Goal: Task Accomplishment & Management: Use online tool/utility

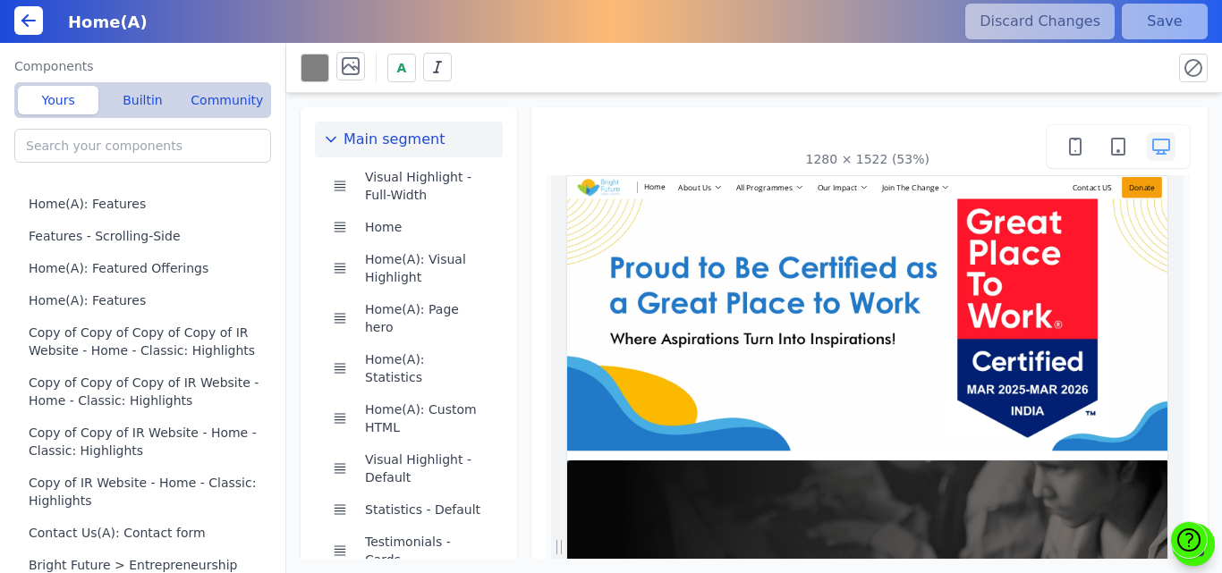
scroll to position [391, 0]
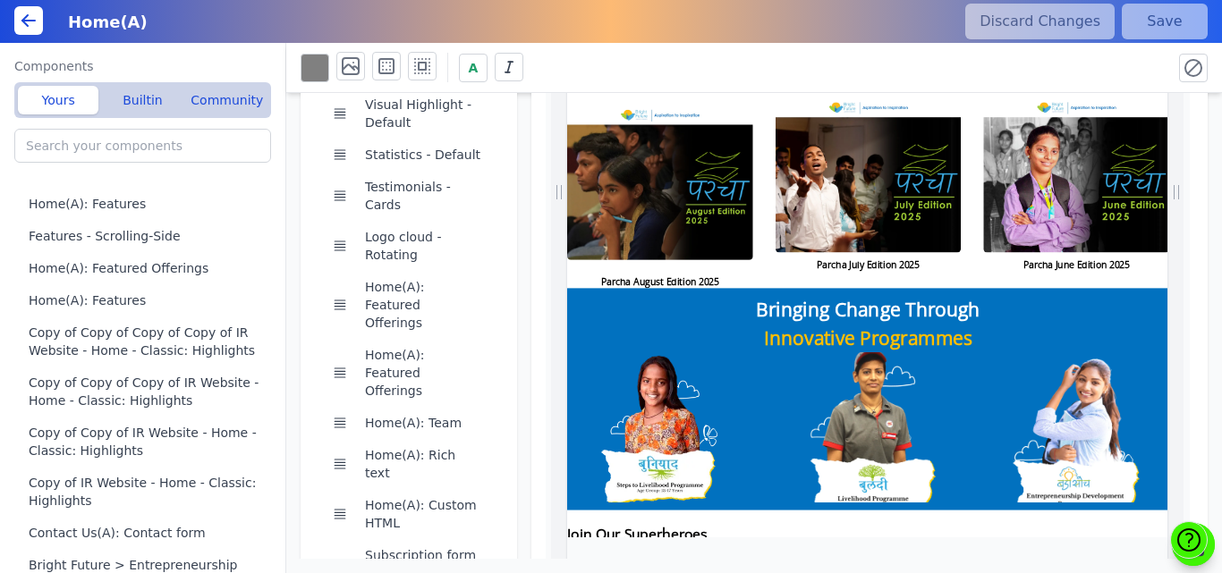
scroll to position [3658, 0]
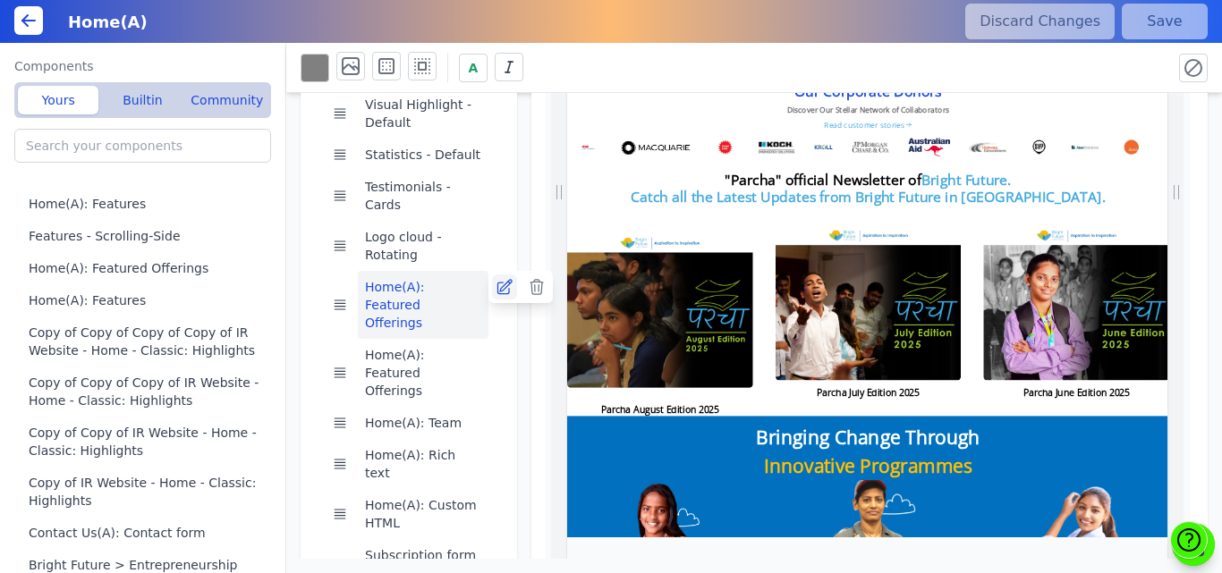
click at [497, 280] on icon at bounding box center [504, 287] width 14 height 14
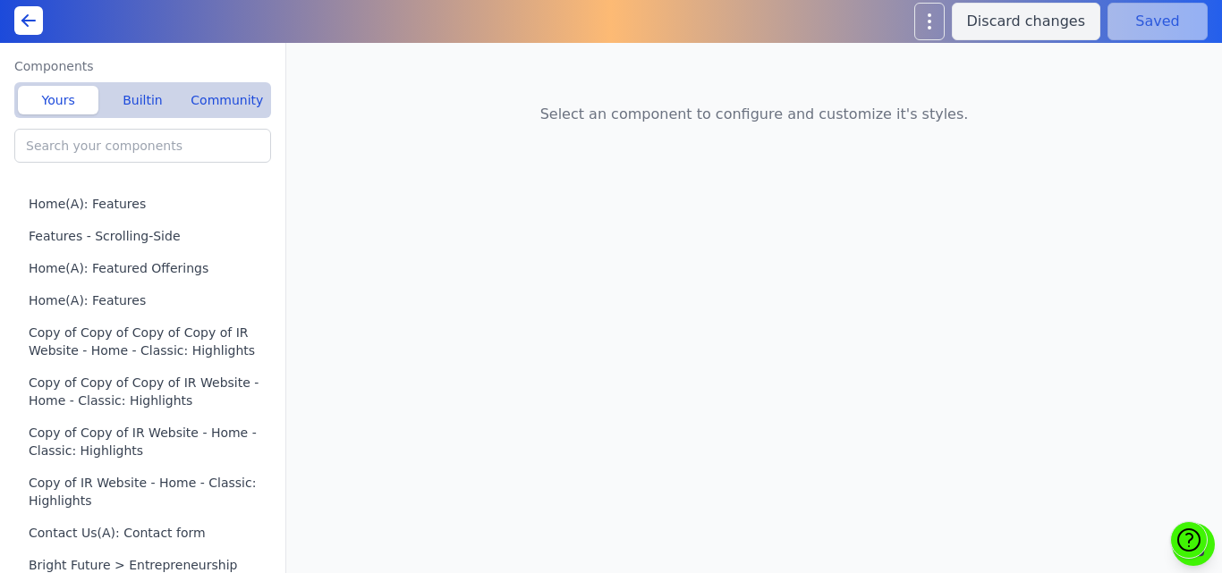
type input "Home(A): Featured Offerings"
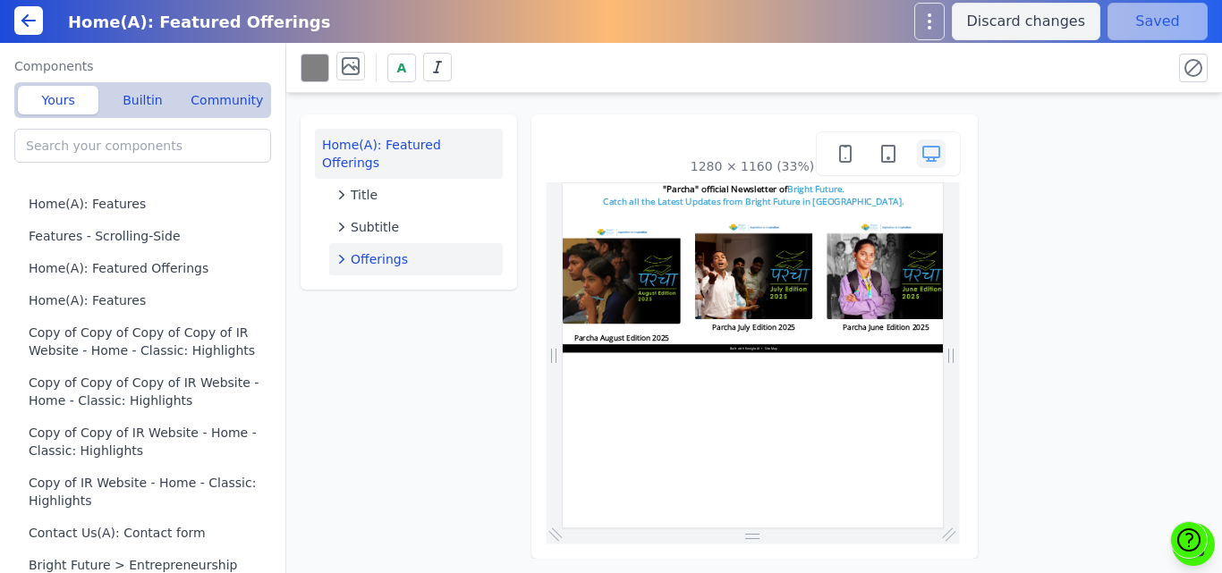
click at [410, 250] on div "Offerings" at bounding box center [415, 259] width 159 height 18
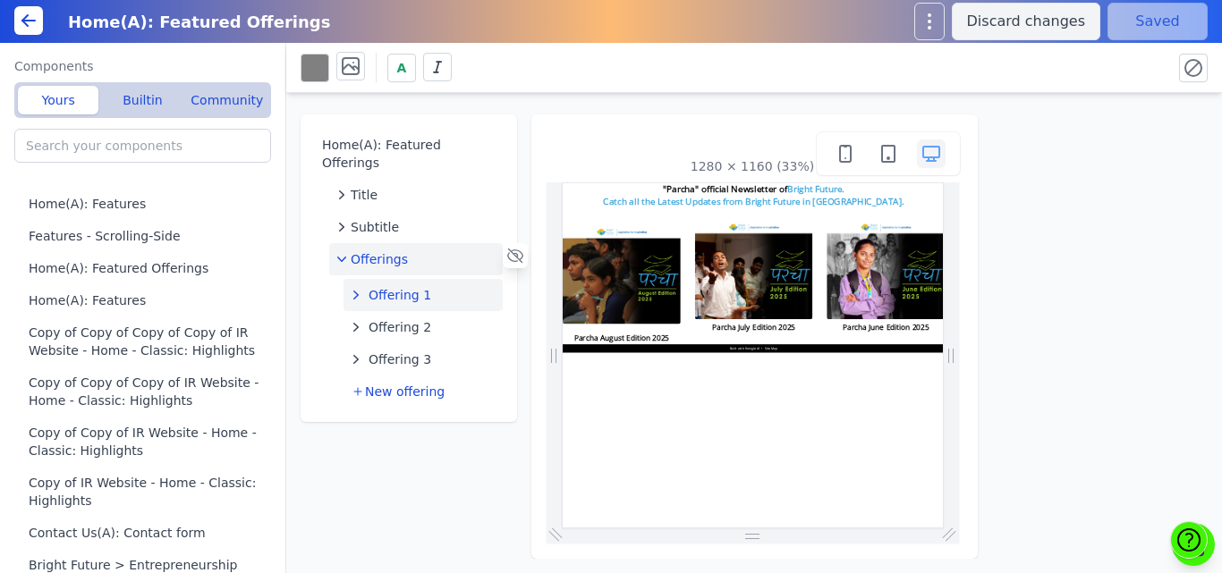
click at [410, 286] on span "Offering 1" at bounding box center [400, 295] width 63 height 18
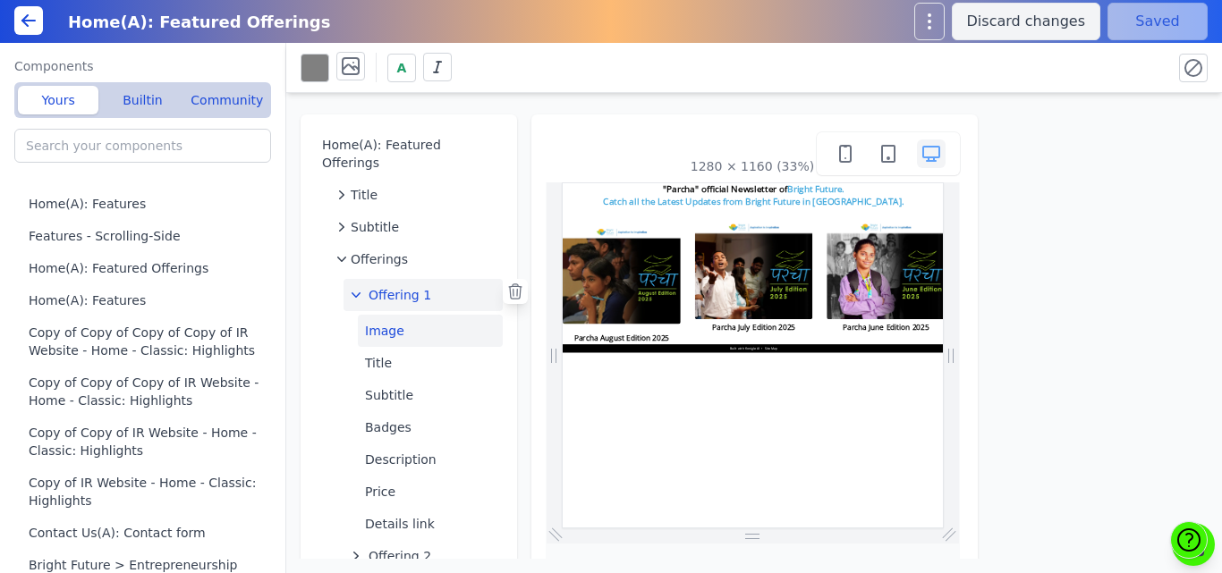
click at [406, 316] on button "Image" at bounding box center [430, 331] width 145 height 32
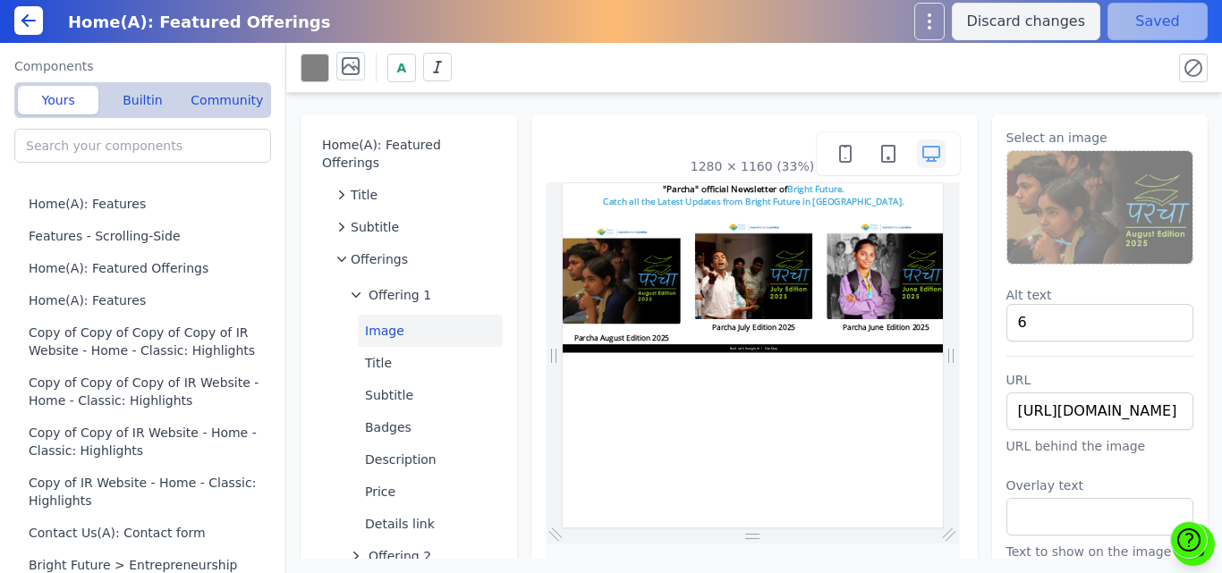
click at [1106, 205] on img at bounding box center [1100, 207] width 186 height 113
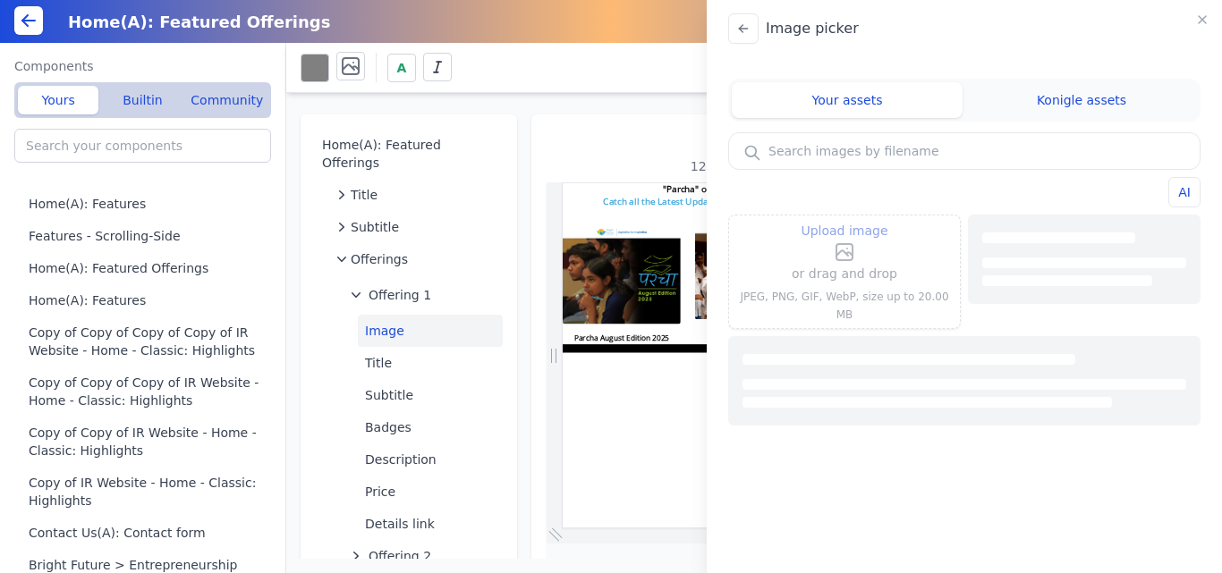
click at [849, 258] on icon at bounding box center [844, 252] width 16 height 16
click at [845, 220] on input "Upload image" at bounding box center [844, 219] width 1 height 1
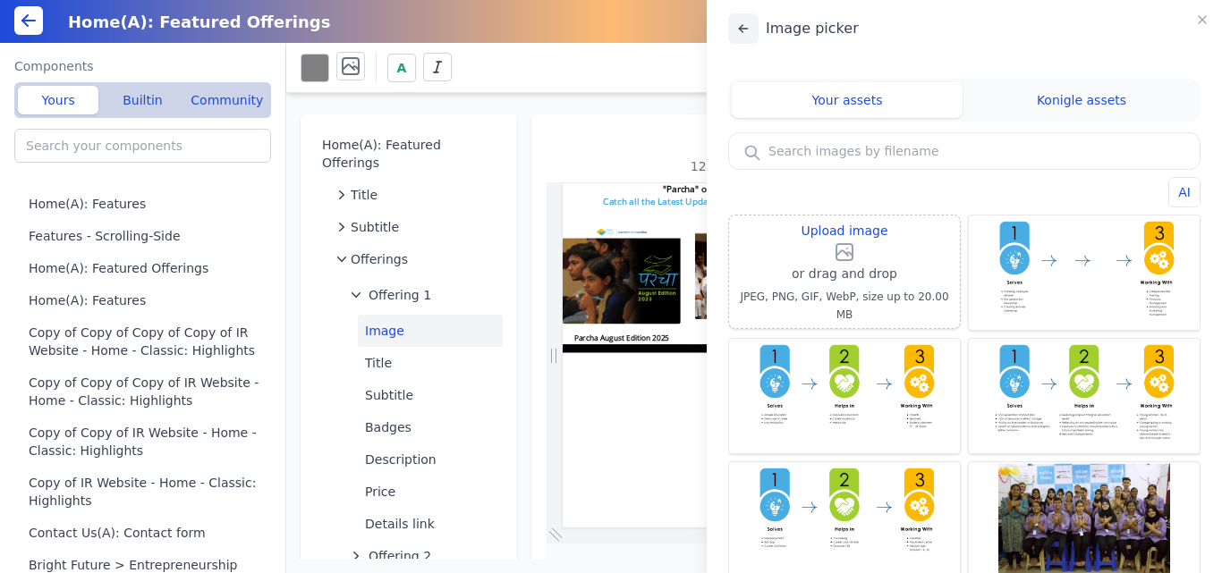
click at [742, 30] on icon at bounding box center [743, 28] width 14 height 14
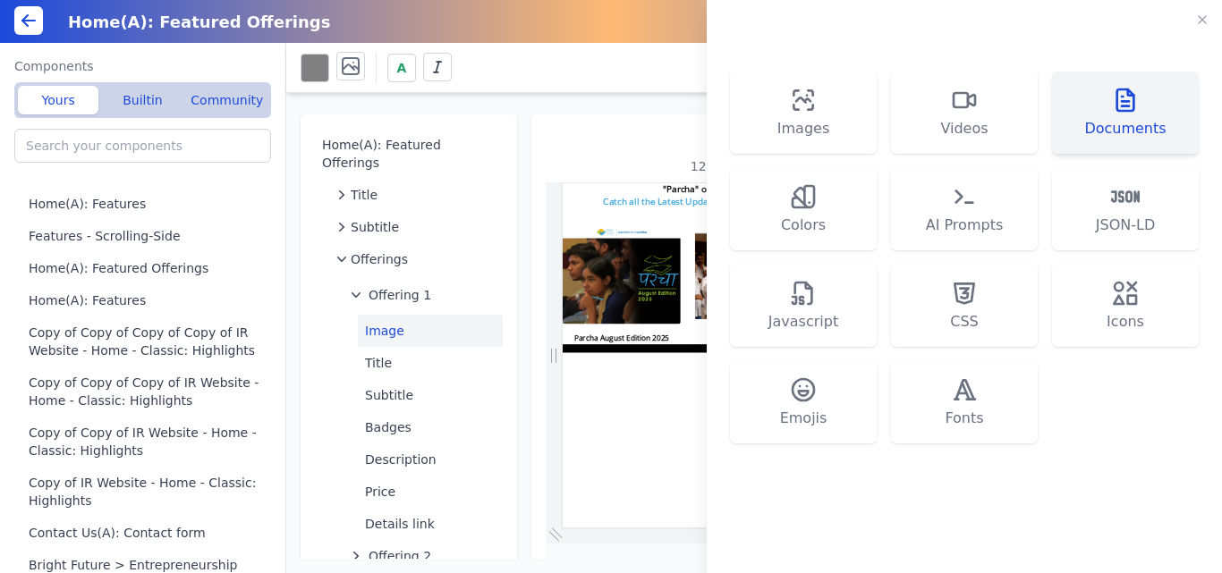
click at [1140, 105] on button "Documents" at bounding box center [1125, 113] width 147 height 82
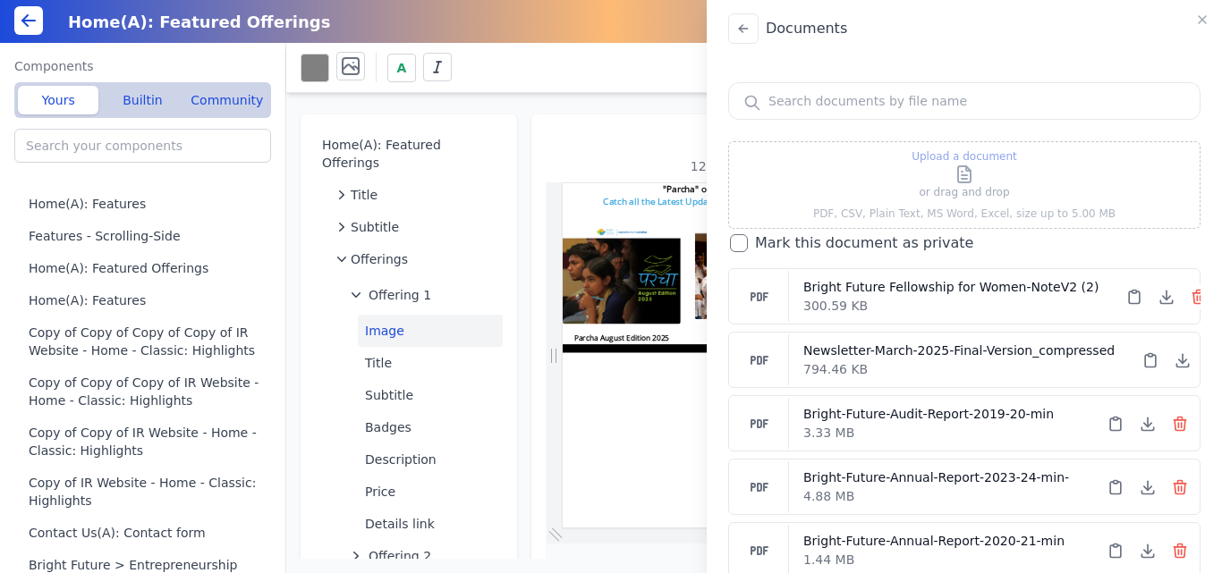
click at [953, 192] on p "or drag and drop" at bounding box center [964, 192] width 106 height 14
click at [967, 167] on icon at bounding box center [964, 174] width 13 height 16
click at [964, 149] on input "Upload a document" at bounding box center [963, 148] width 1 height 1
click at [953, 165] on icon at bounding box center [963, 174] width 21 height 21
click at [963, 149] on input "Upload a document" at bounding box center [963, 148] width 1 height 1
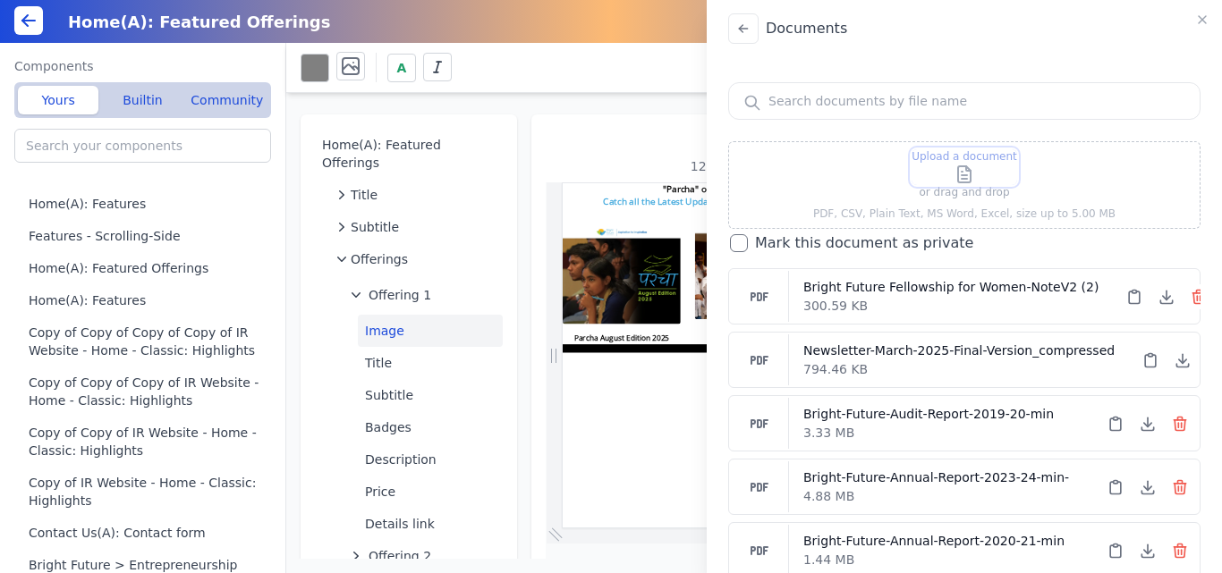
type input "C:\fakepath\Parcha-oct.pdf"
click at [947, 164] on label "Upload a document" at bounding box center [964, 167] width 106 height 36
click at [963, 149] on input "Upload a document" at bounding box center [963, 148] width 1 height 1
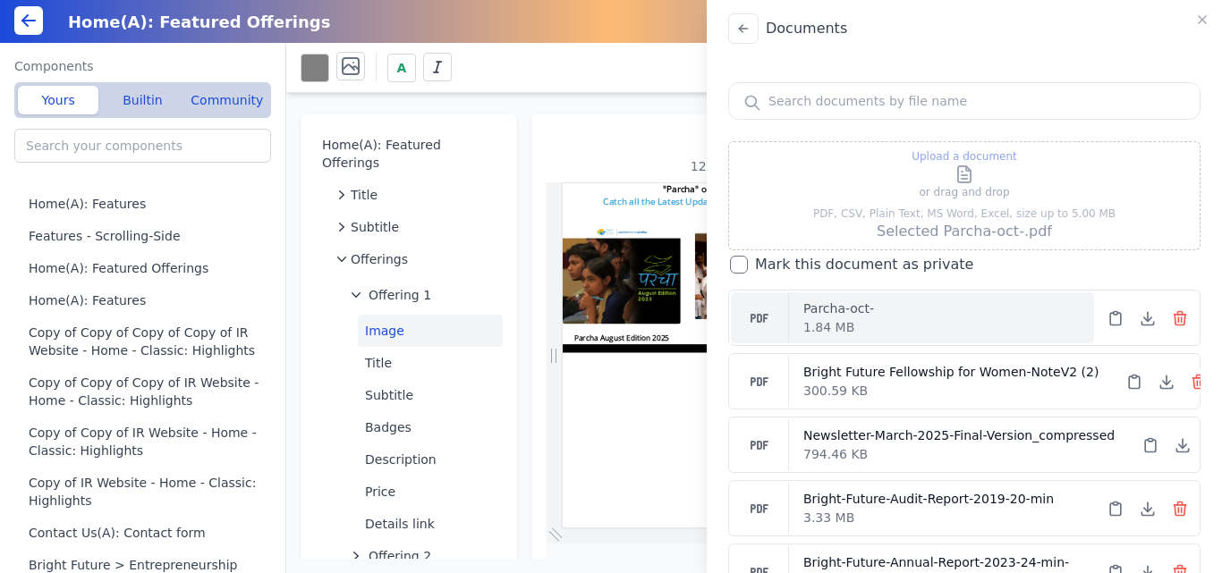
click at [1025, 315] on div "Parcha-oct-" at bounding box center [941, 309] width 276 height 19
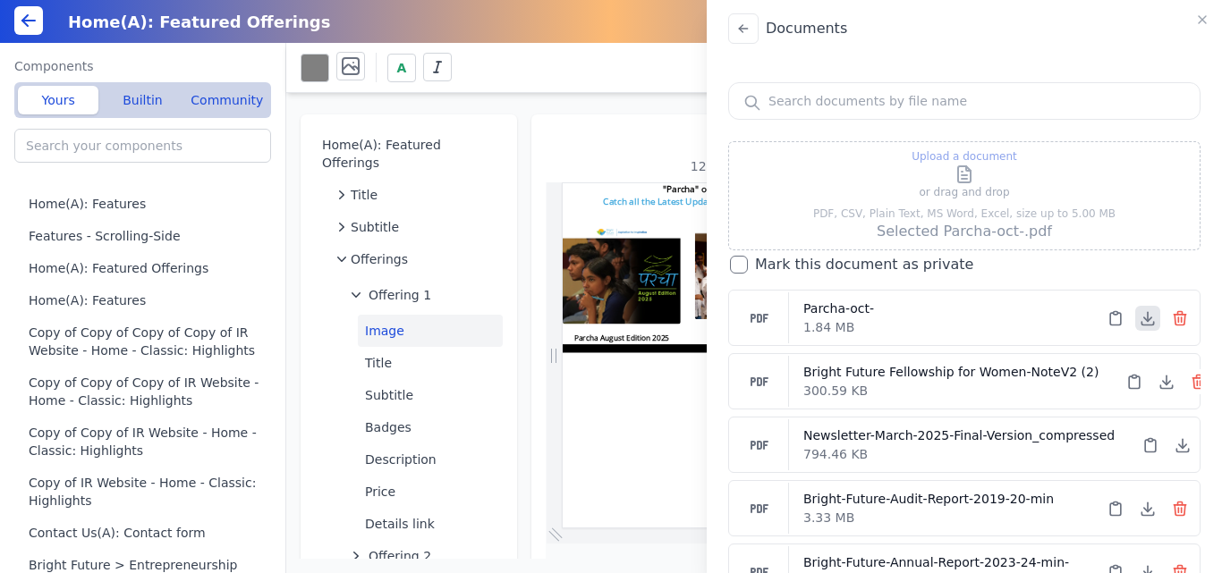
click at [1141, 321] on icon at bounding box center [1148, 318] width 18 height 18
drag, startPoint x: 618, startPoint y: 70, endPoint x: 618, endPoint y: 97, distance: 26.8
click at [618, 97] on div "Documents Upload a document or drag and drop PDF, CSV, Plain Text, MS Word, Exc…" at bounding box center [611, 286] width 1222 height 573
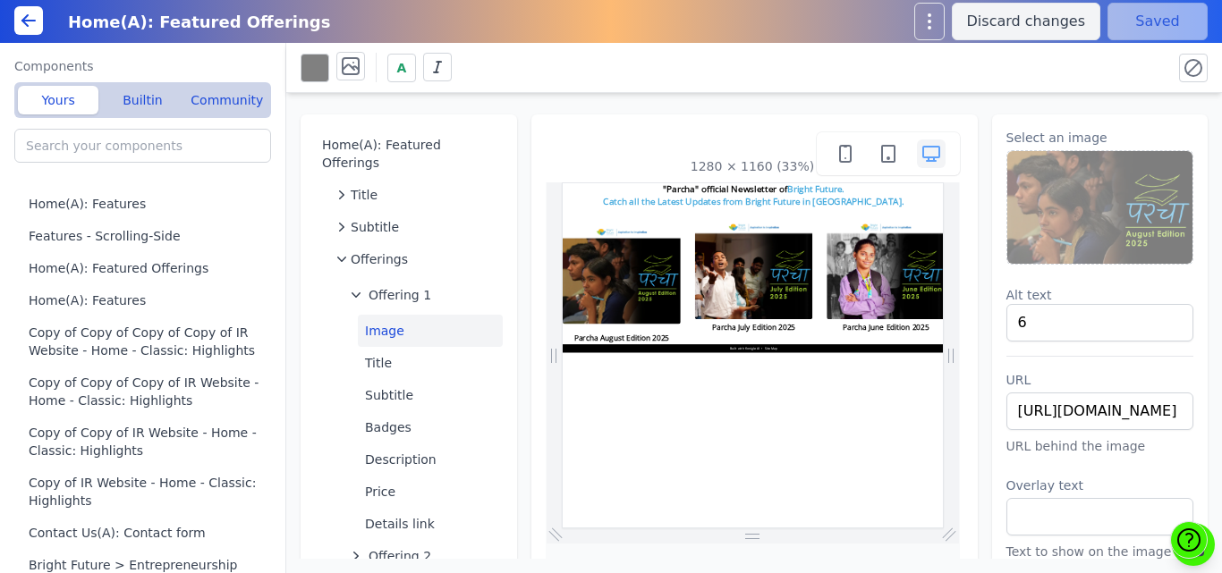
click at [618, 97] on div "Home(A): Featured Offerings Title Subtitle Offerings Offering 1 Image Title Sub…" at bounding box center [754, 326] width 936 height 466
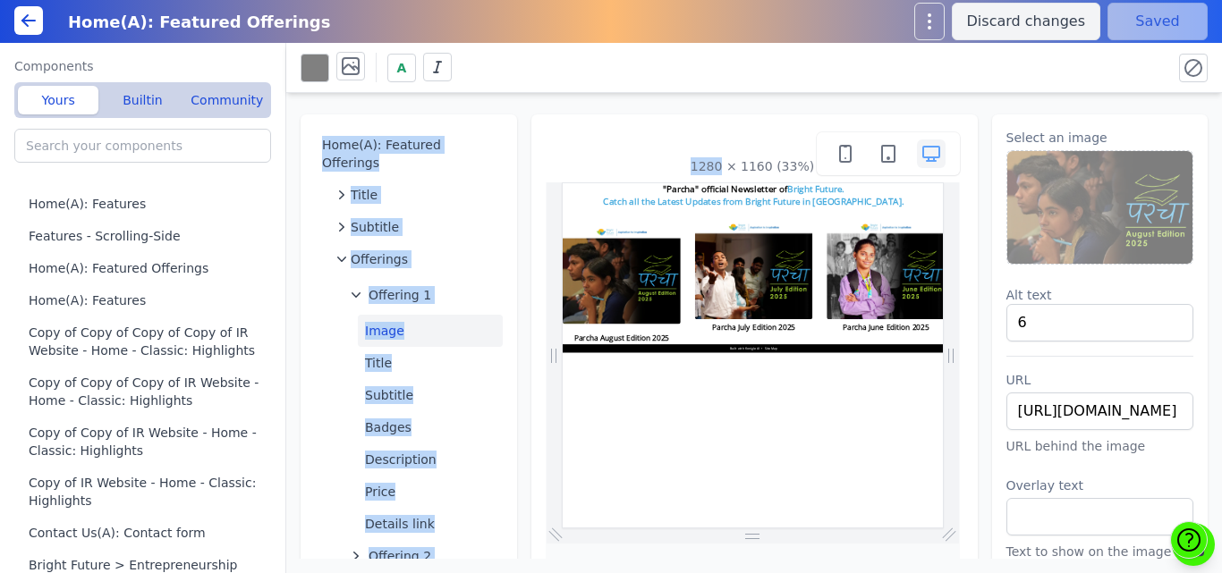
drag, startPoint x: 618, startPoint y: 97, endPoint x: 614, endPoint y: 71, distance: 26.2
click at [614, 71] on div "A Home(A): Featured Offerings Title Subtitle Offerings Offering 1 Image Title S…" at bounding box center [754, 308] width 936 height 530
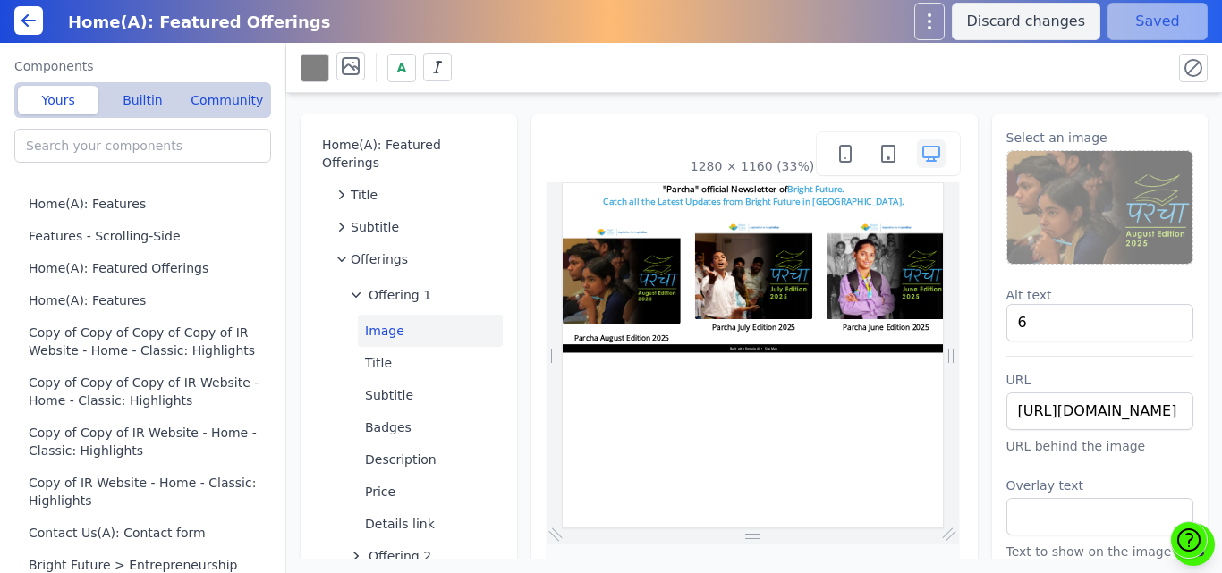
click at [614, 71] on div "A" at bounding box center [729, 67] width 857 height 31
click at [1062, 221] on img at bounding box center [1100, 207] width 186 height 113
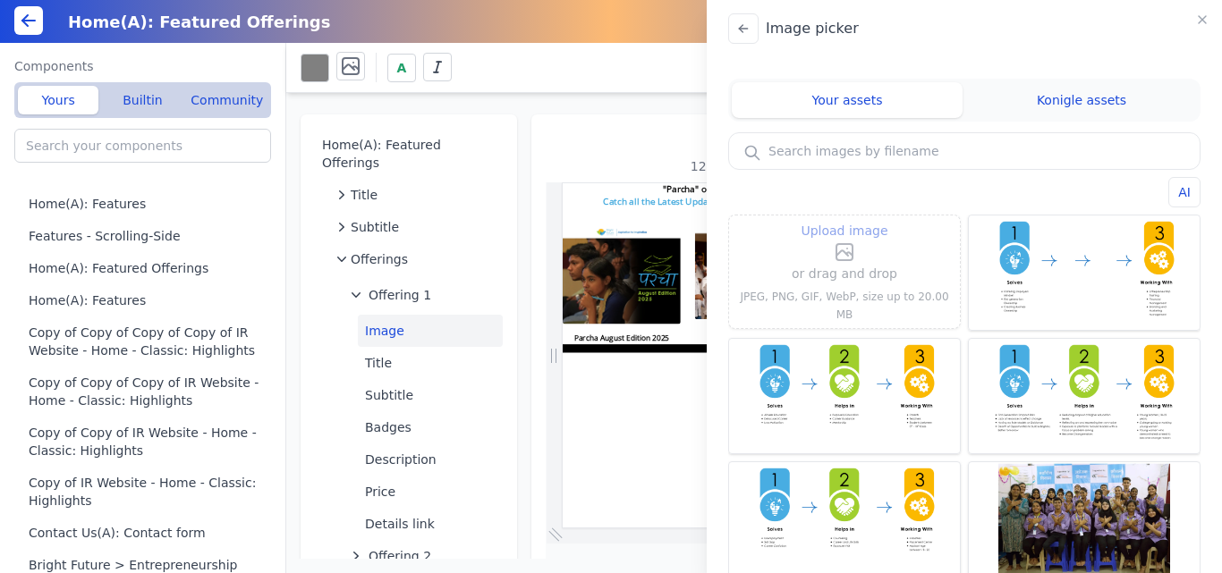
click at [847, 256] on icon at bounding box center [849, 254] width 6 height 4
click at [845, 220] on input "Upload image" at bounding box center [844, 219] width 1 height 1
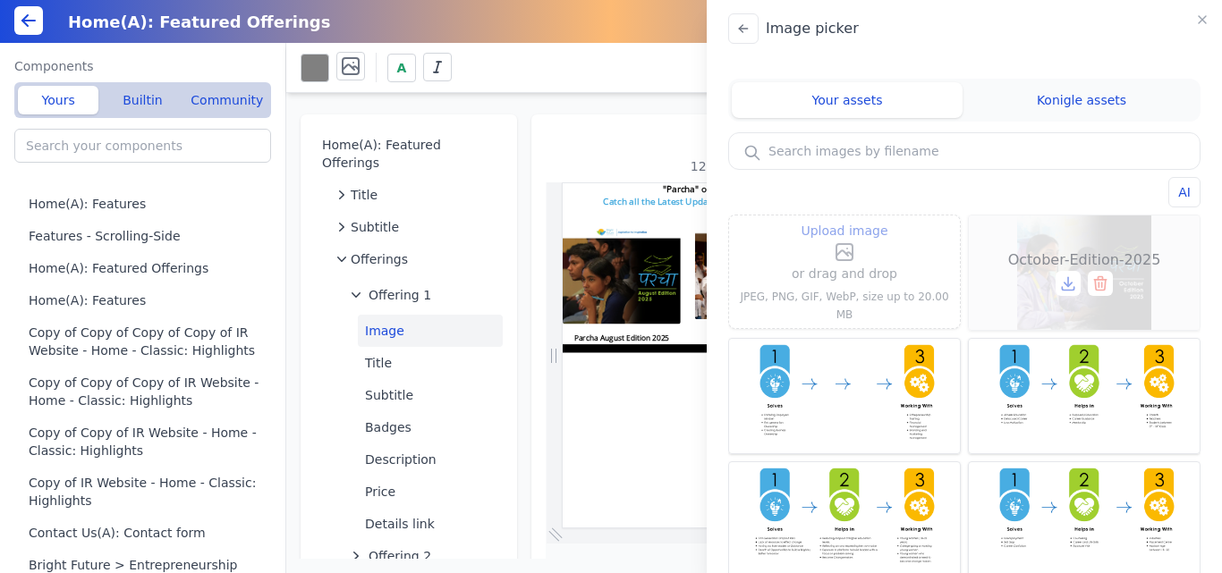
click at [1059, 247] on div "October-Edition-2025" at bounding box center [1084, 273] width 231 height 114
type input "October-Edition-2025"
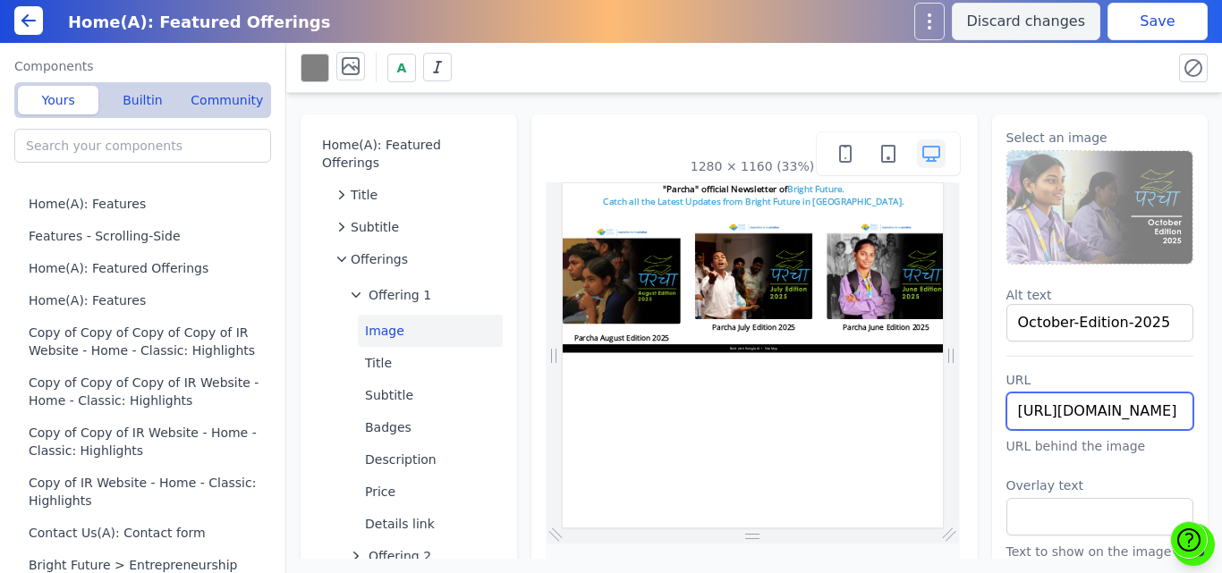
click at [1048, 408] on input "https://bmxu811xjl.koniglecdn.com/files/newsletter-march-2025-final-version_com…" at bounding box center [1100, 412] width 188 height 38
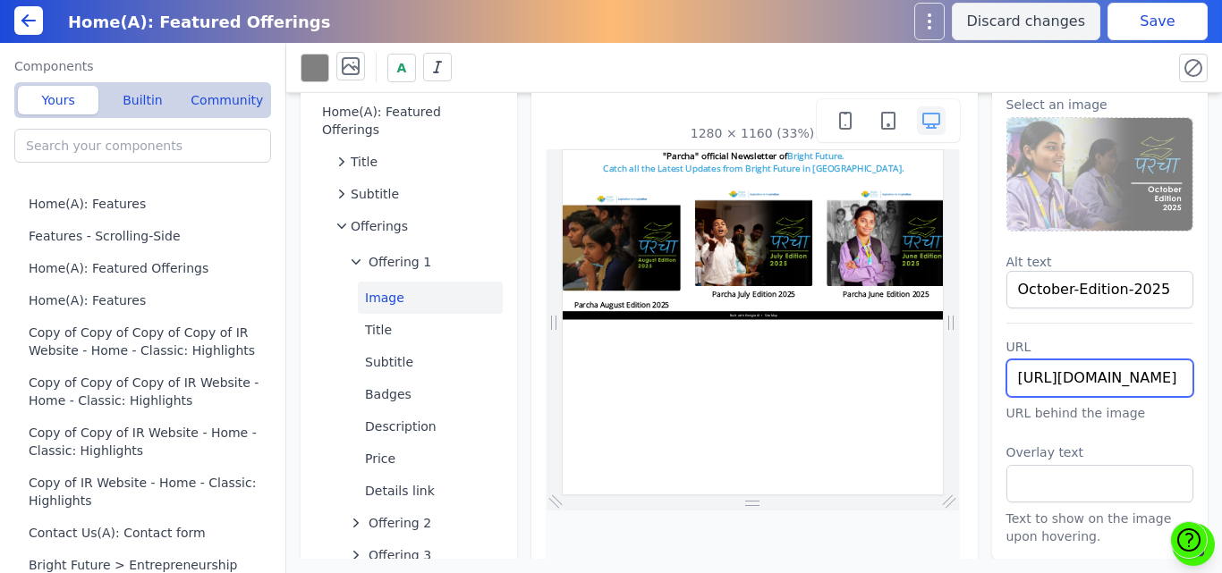
scroll to position [51, 0]
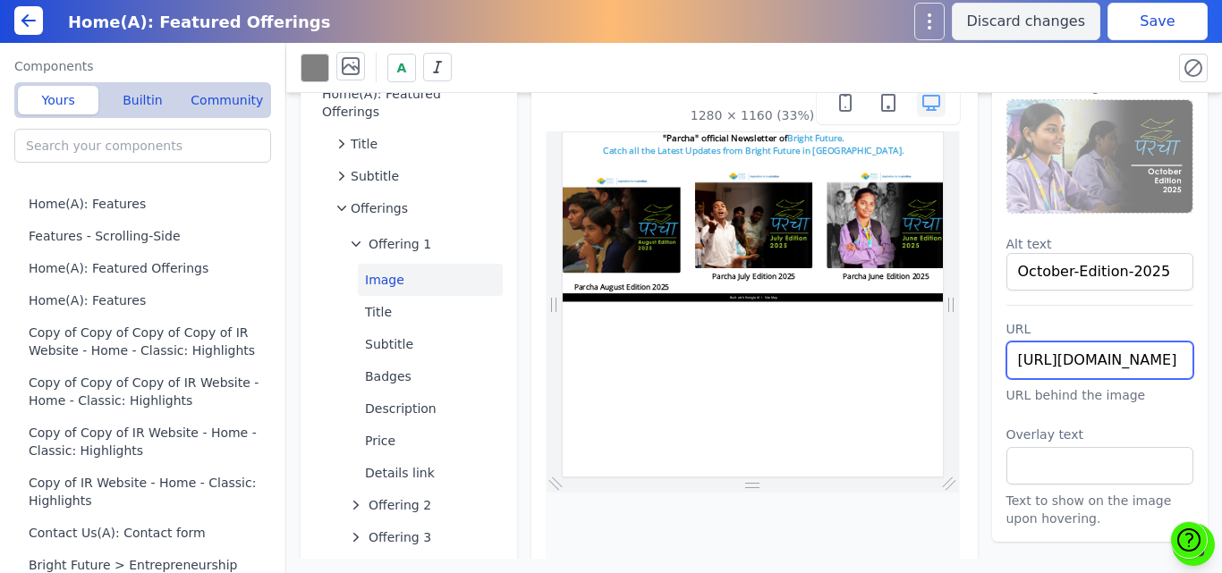
paste input "parcha-oct"
type input "https://bmxu811xjl.koniglecdn.com/files/parcha-oct.pdf"
click at [1125, 309] on div "URL https://bmxu811xjl.koniglecdn.com/files/parcha-oct.pdf URL behind the image…" at bounding box center [1100, 416] width 188 height 223
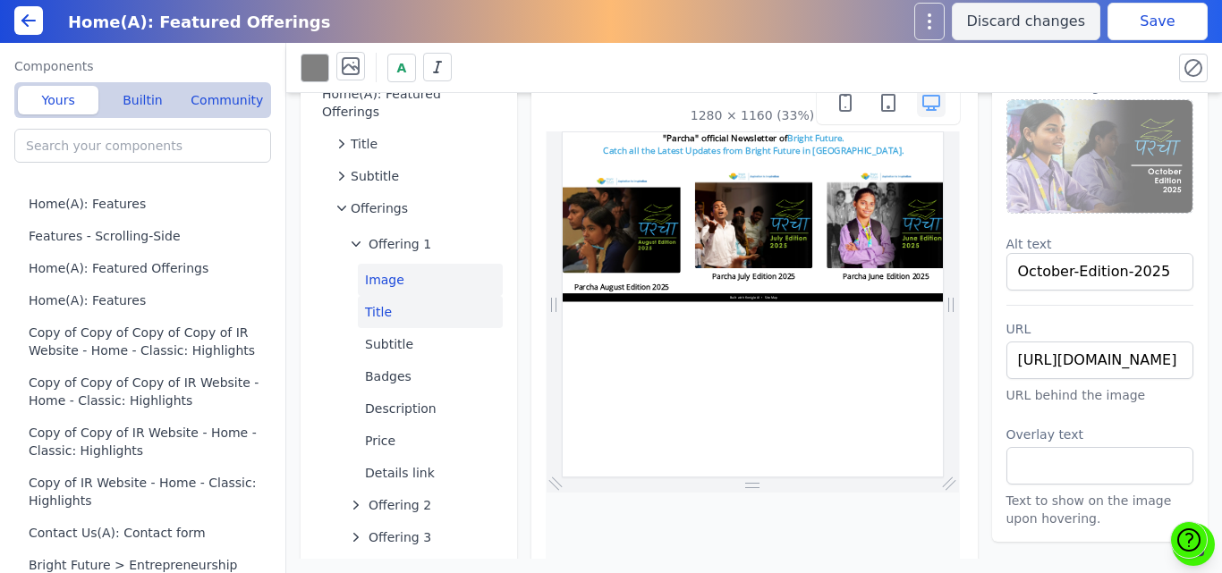
click at [408, 296] on button "Title" at bounding box center [430, 312] width 145 height 32
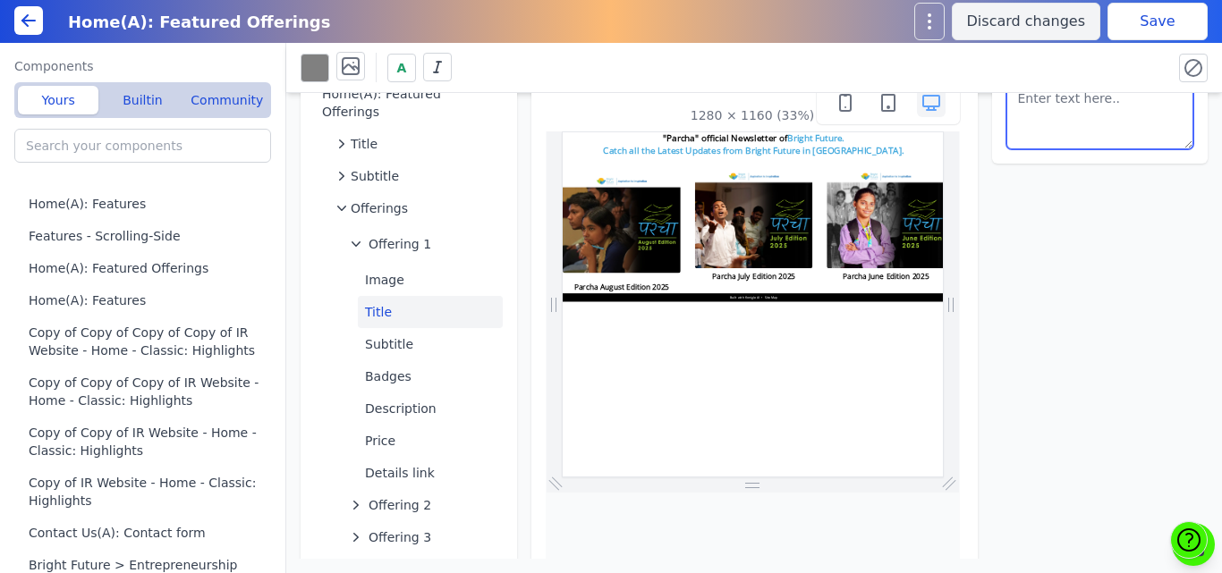
click at [1061, 111] on textarea at bounding box center [1100, 115] width 188 height 68
type textarea "Parcha October Edition 2025"
click at [1125, 23] on button "Save" at bounding box center [1157, 22] width 100 height 38
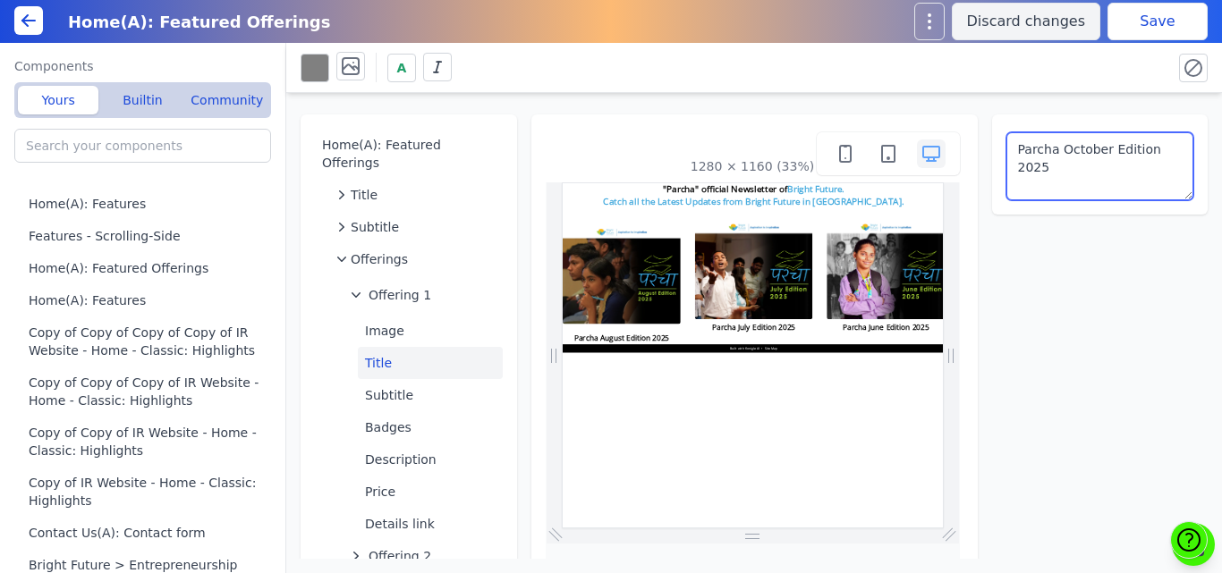
click at [1045, 168] on textarea "Parcha October Edition 2025" at bounding box center [1100, 166] width 188 height 68
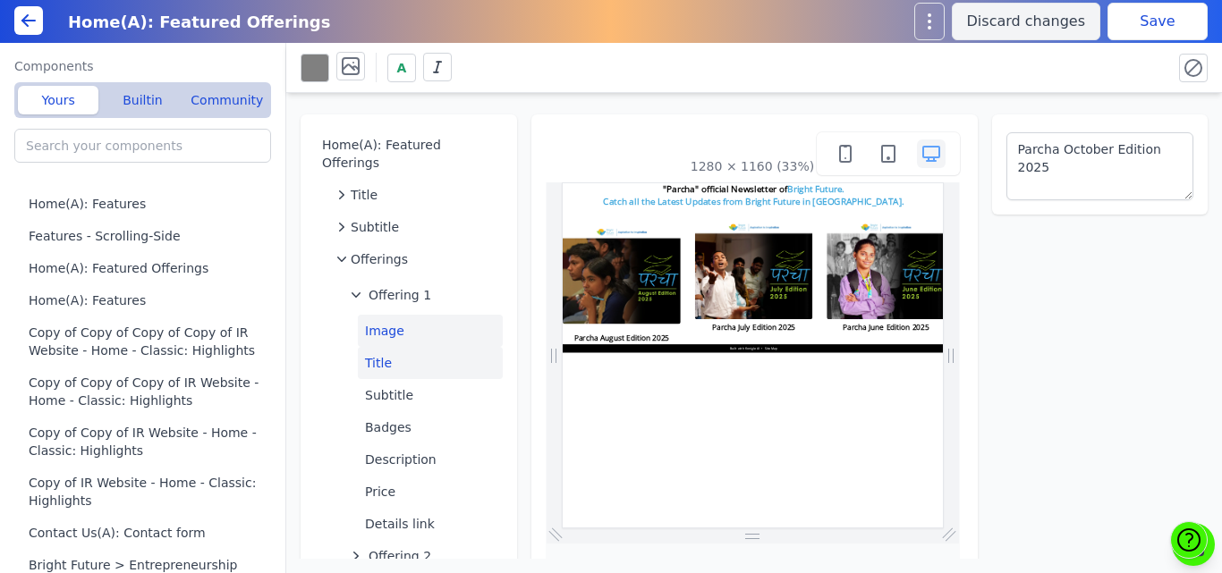
click at [384, 315] on button "Image" at bounding box center [430, 331] width 145 height 32
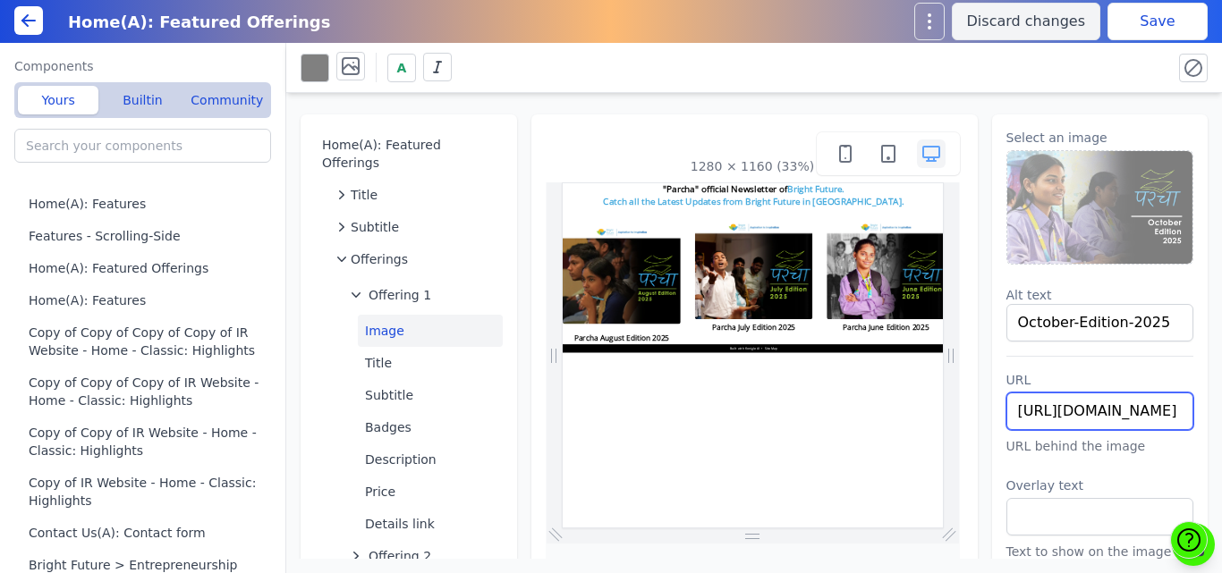
click at [1048, 411] on input "https://bmxu811xjl.koniglecdn.com/files/parcha-oct.pdf" at bounding box center [1100, 412] width 188 height 38
click at [1106, 403] on input "https://bmxu811xjl.koniglecdn.com/files/parcha-oct.pdf" at bounding box center [1100, 412] width 188 height 38
click at [1100, 83] on div "A" at bounding box center [754, 67] width 907 height 35
click at [1123, 26] on button "Save" at bounding box center [1157, 22] width 100 height 38
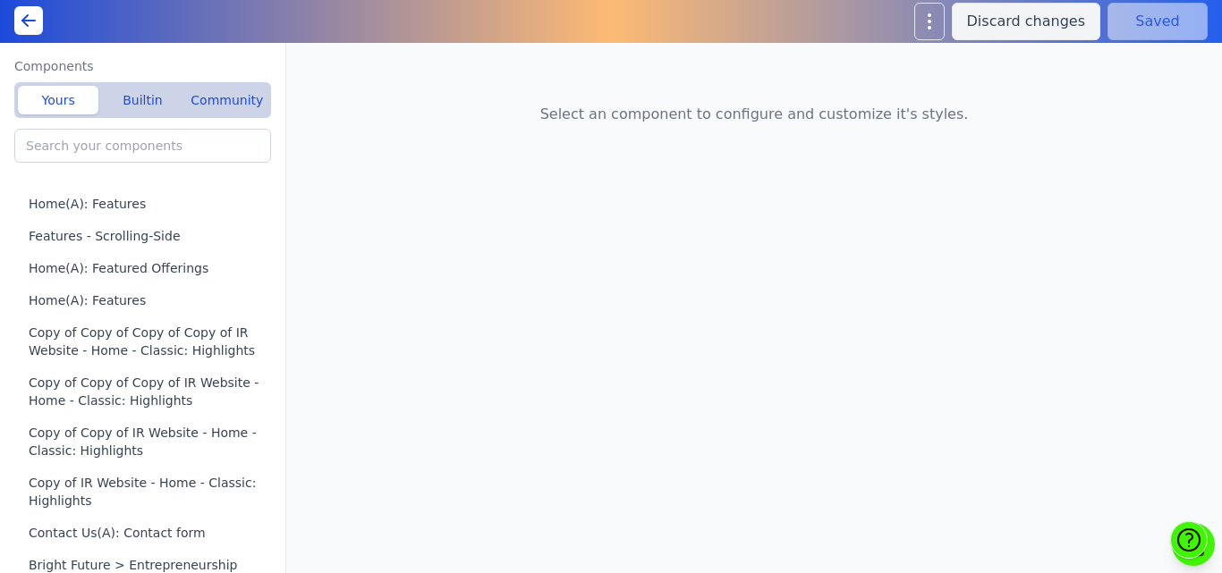
type input "Home(A): Featured Offerings"
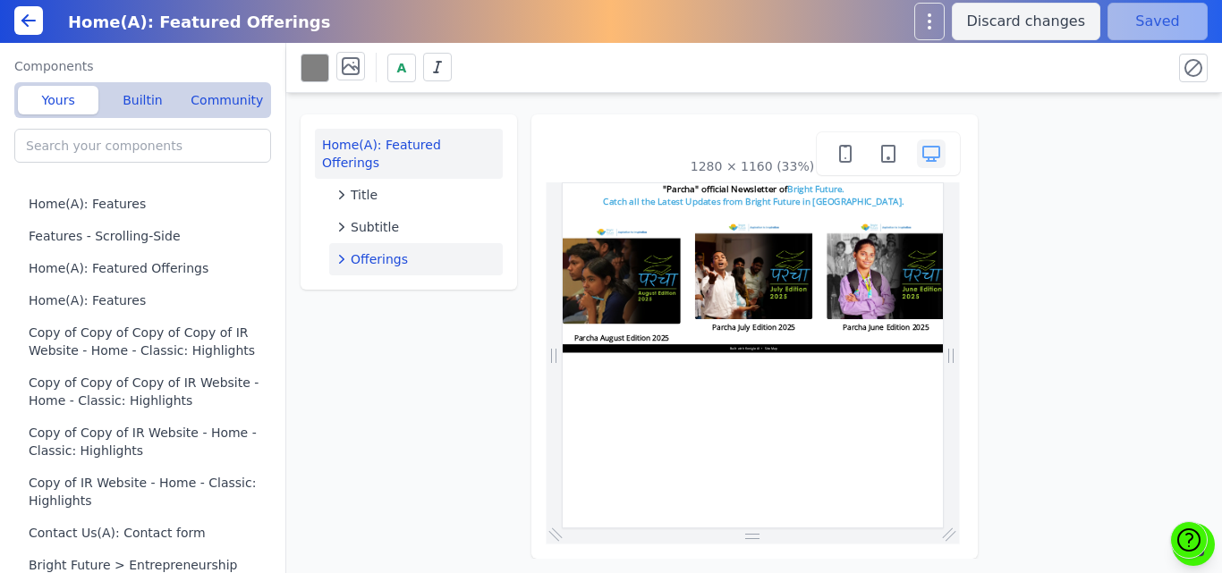
click at [399, 250] on span "Offerings" at bounding box center [379, 259] width 57 height 18
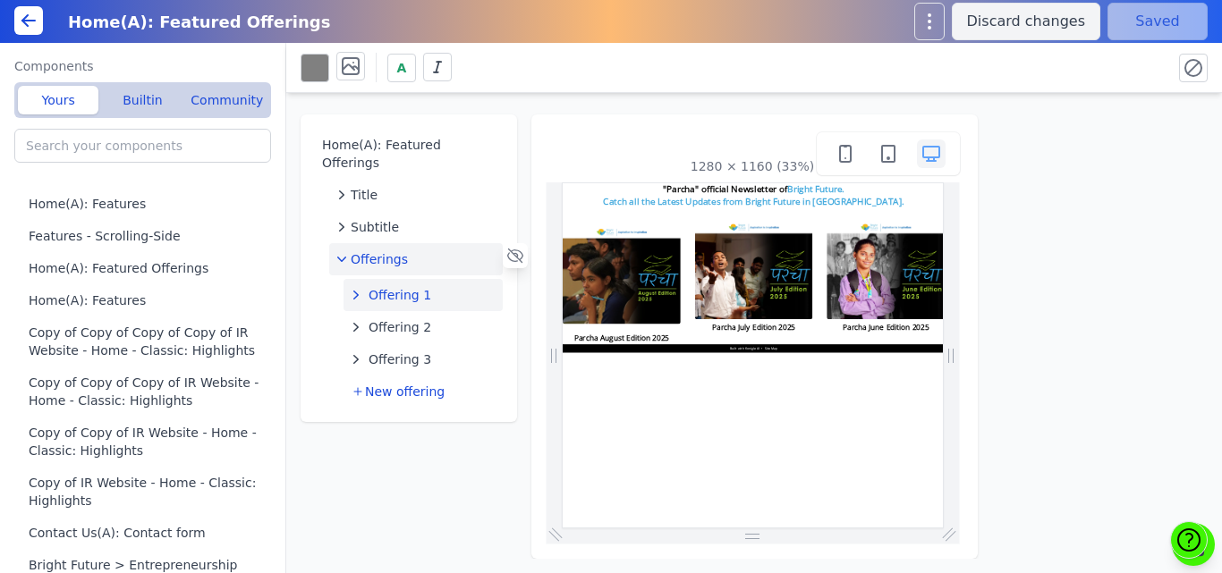
click at [384, 286] on span "Offering 1" at bounding box center [400, 295] width 63 height 18
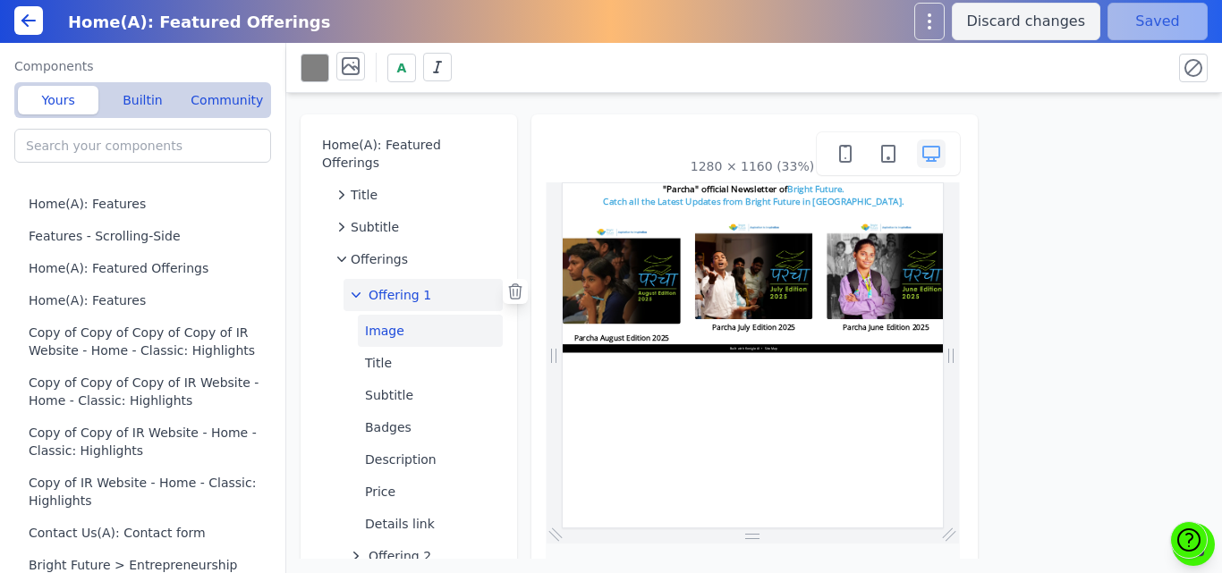
click at [384, 318] on button "Image" at bounding box center [430, 331] width 145 height 32
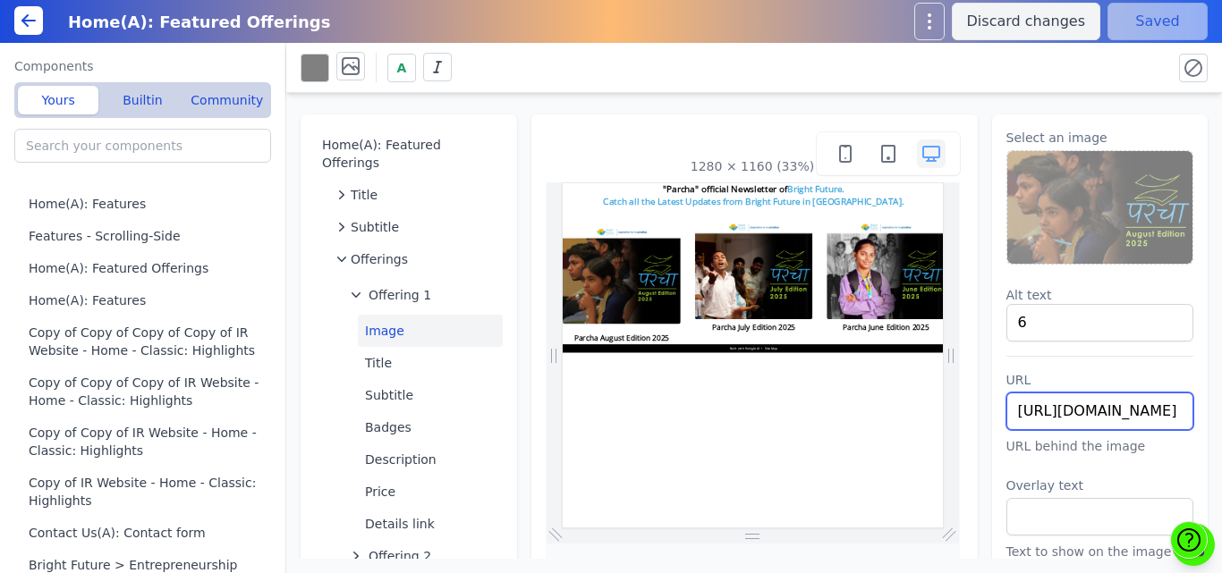
click at [1073, 409] on input "[URL][DOMAIN_NAME]" at bounding box center [1100, 412] width 188 height 38
paste input "parcha-oct"
type input "[URL][DOMAIN_NAME]"
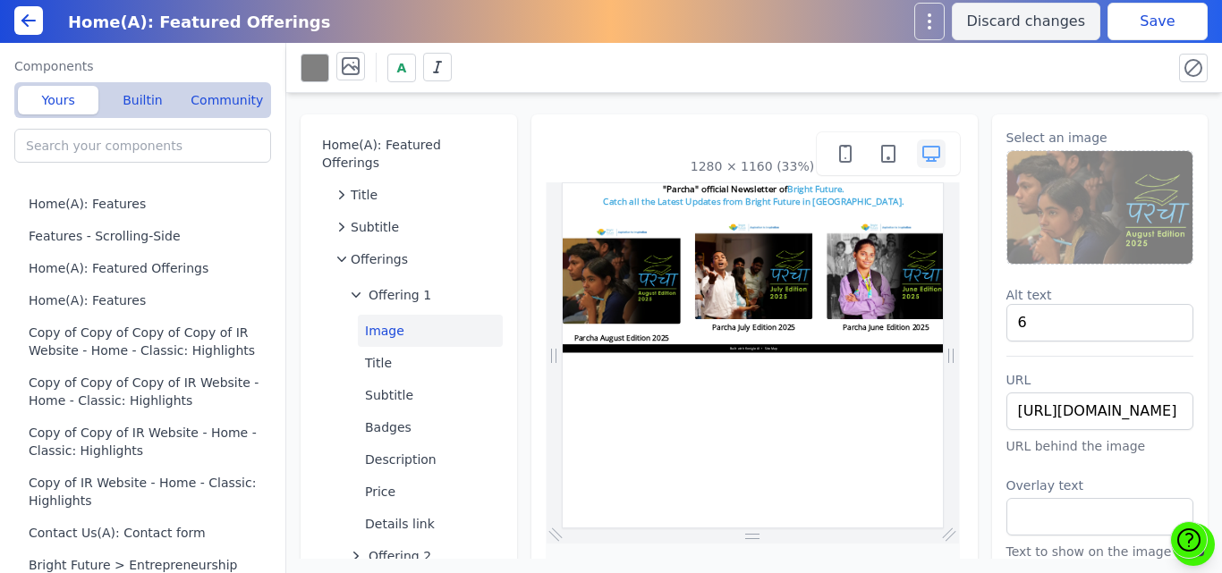
click at [1126, 26] on button "Save" at bounding box center [1157, 22] width 100 height 38
click at [1029, 243] on img at bounding box center [1100, 207] width 186 height 113
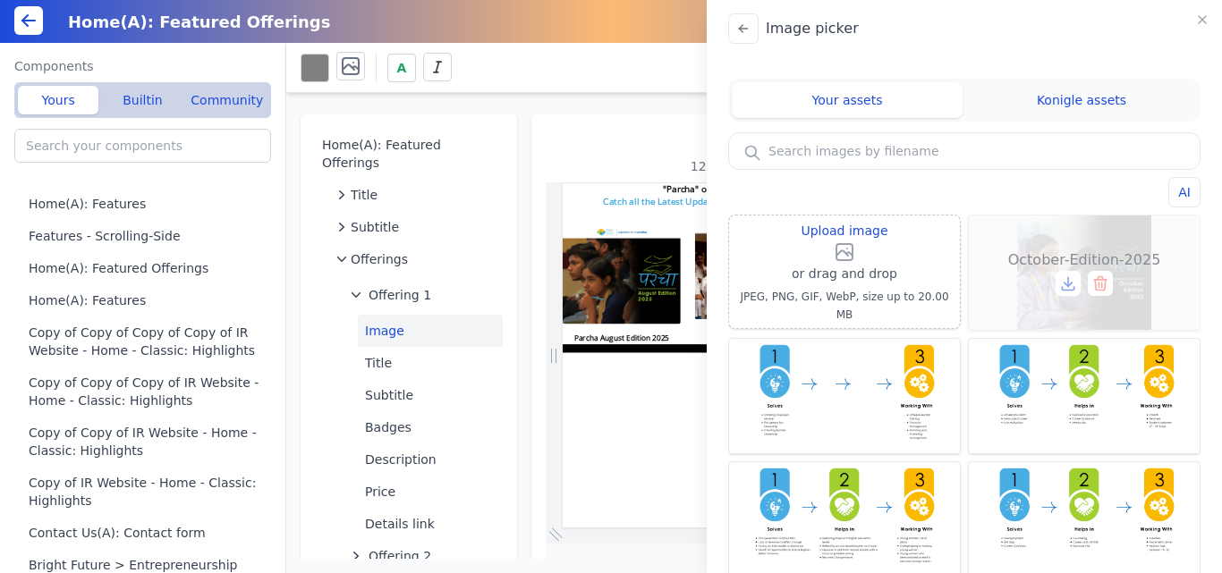
click at [1085, 249] on div "October-Edition-2025" at bounding box center [1084, 273] width 231 height 114
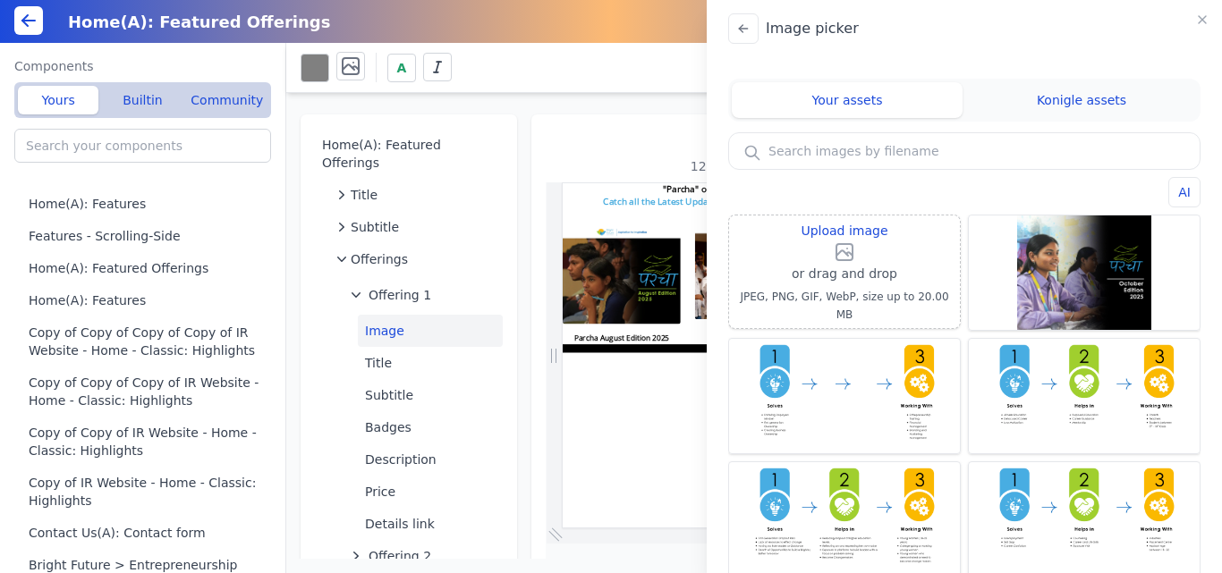
type input "October-Edition-2025"
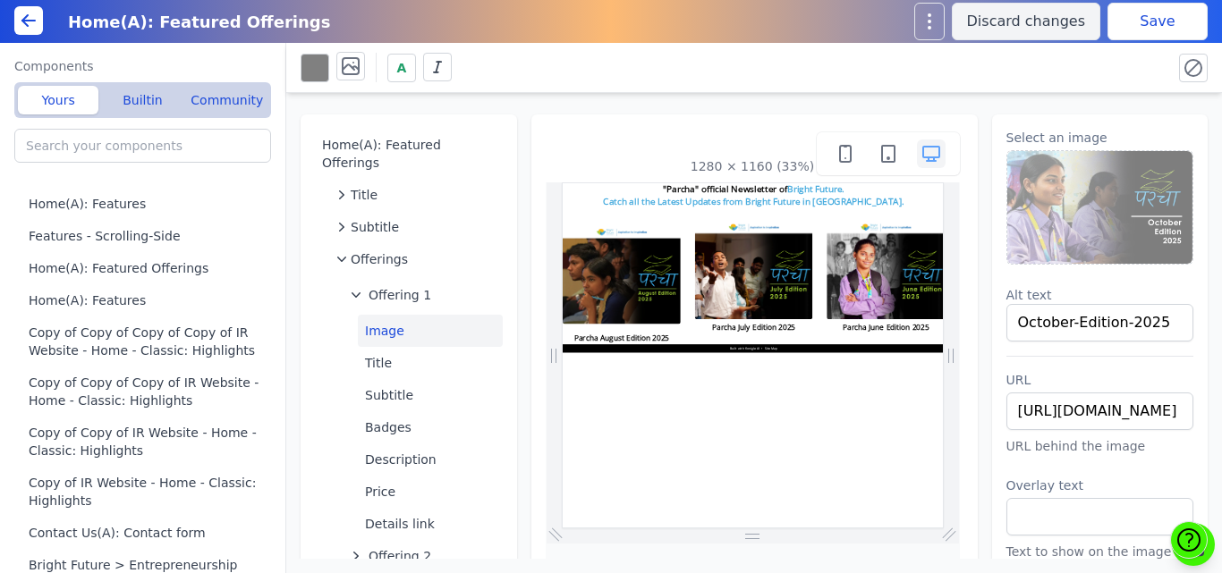
click at [1117, 29] on button "Save" at bounding box center [1157, 22] width 100 height 38
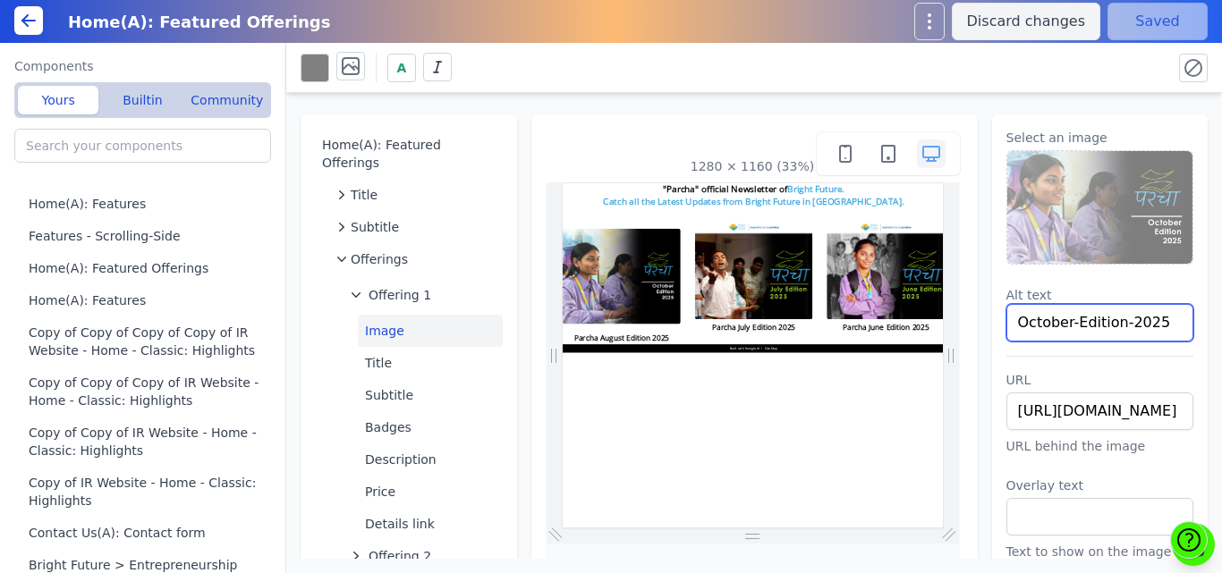
click at [1046, 322] on input "October-Edition-2025" at bounding box center [1100, 323] width 188 height 38
click at [446, 347] on button "Title" at bounding box center [430, 363] width 145 height 32
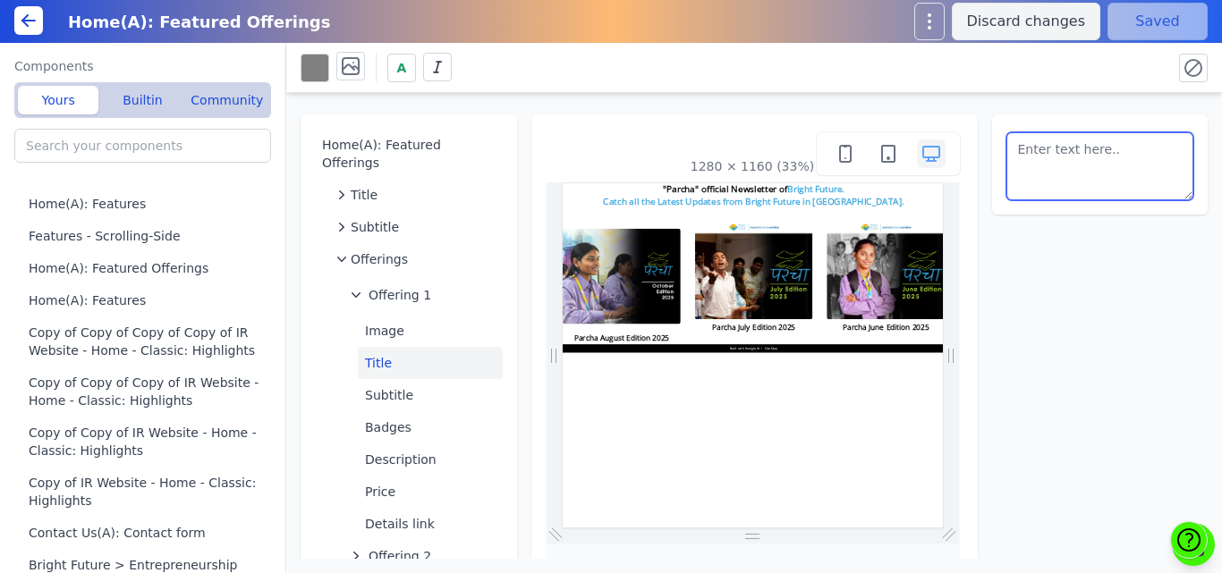
click at [1052, 169] on textarea at bounding box center [1100, 166] width 188 height 68
paste textarea "Parcha OctoberEdition 2025"
type textarea "Parcha October Edition 2025"
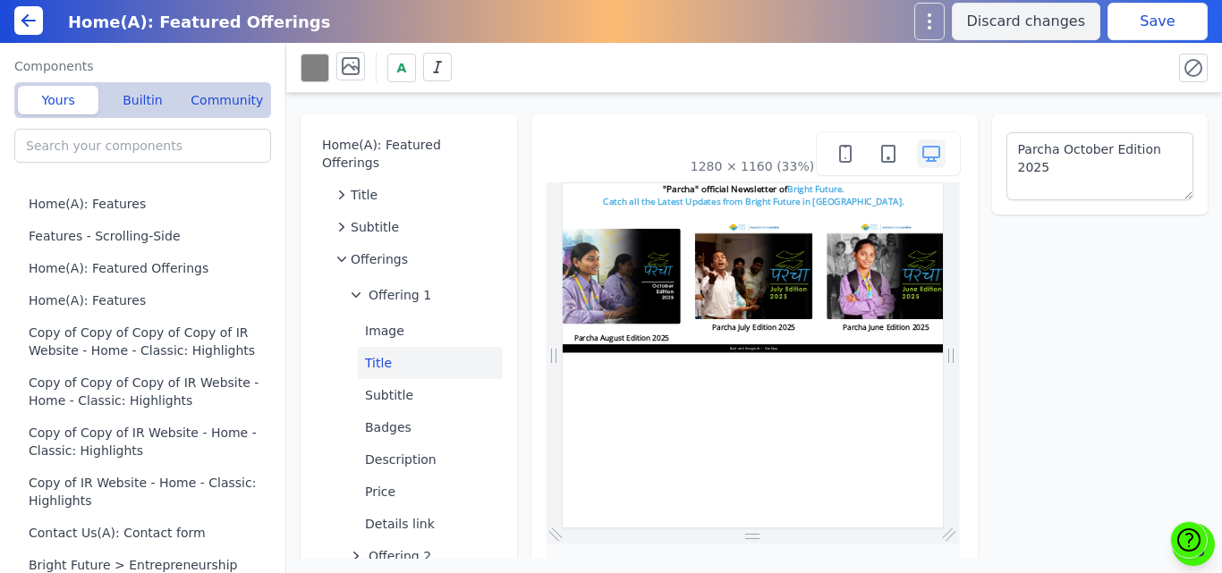
click at [1089, 81] on div "A" at bounding box center [729, 67] width 857 height 31
click at [1130, 21] on button "Save" at bounding box center [1157, 22] width 100 height 38
click at [391, 286] on span "Offering 1" at bounding box center [400, 295] width 63 height 18
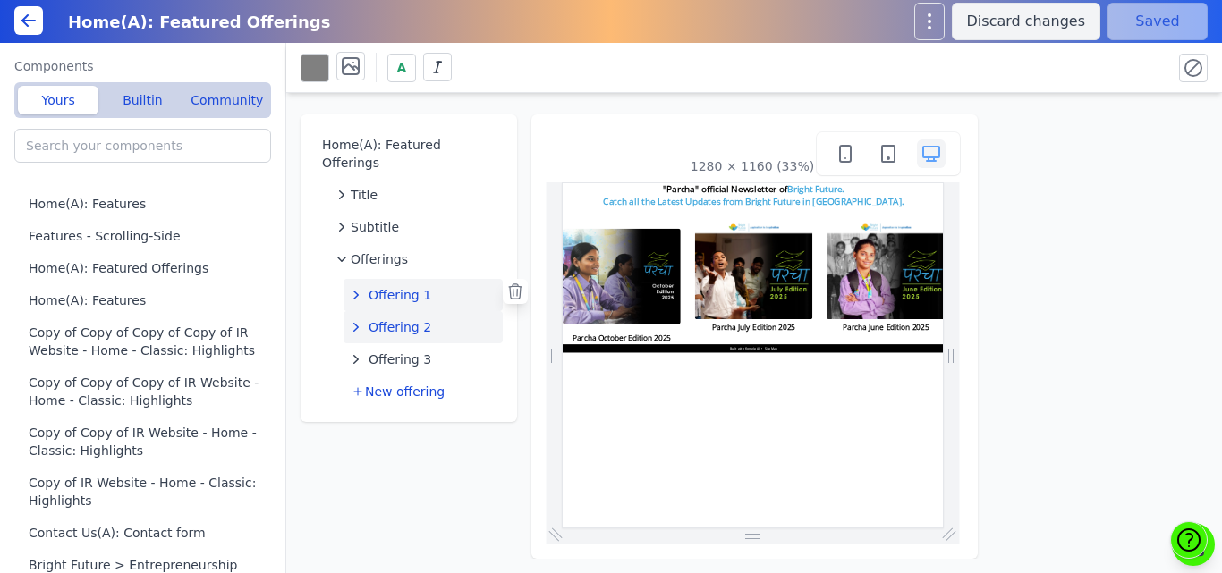
click at [389, 318] on span "Offering 2" at bounding box center [400, 327] width 63 height 18
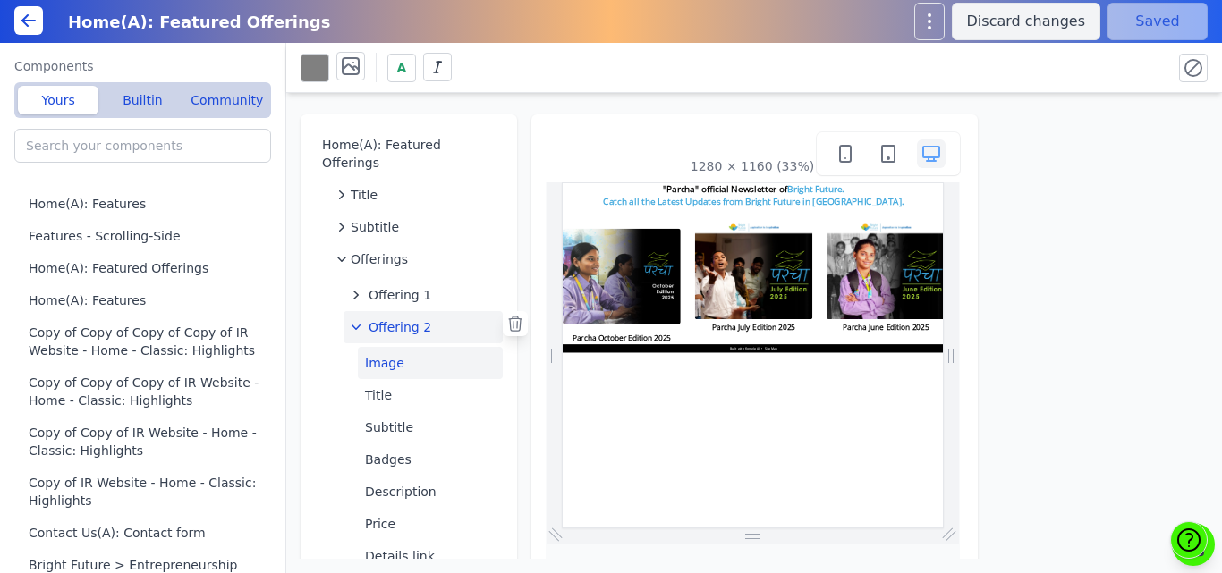
click at [390, 348] on button "Image" at bounding box center [430, 363] width 145 height 32
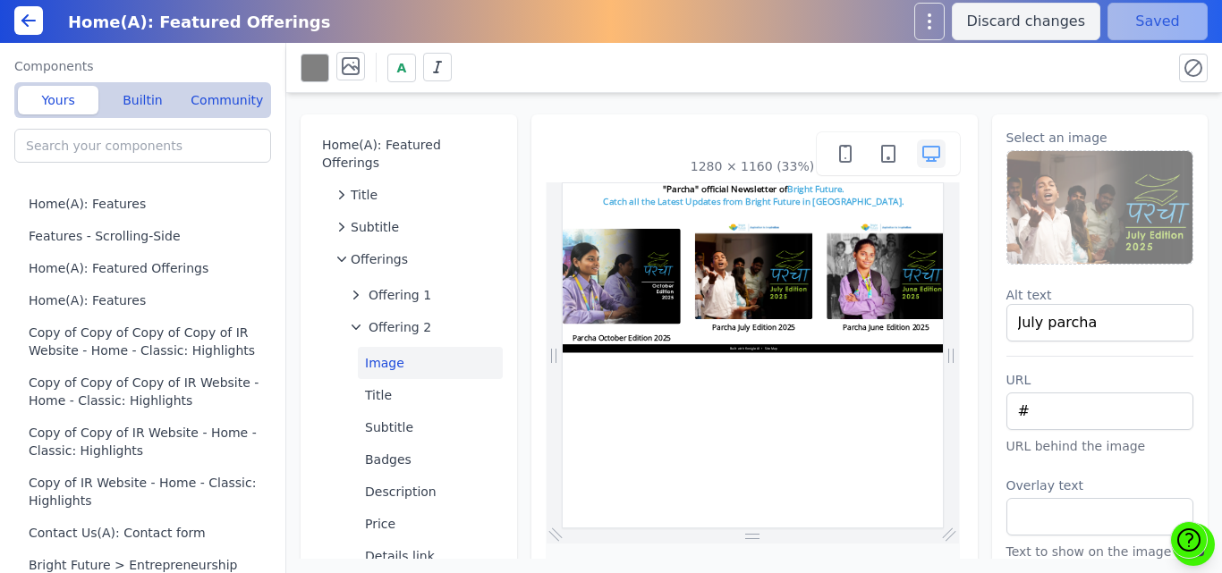
click at [1085, 214] on img at bounding box center [1100, 207] width 186 height 113
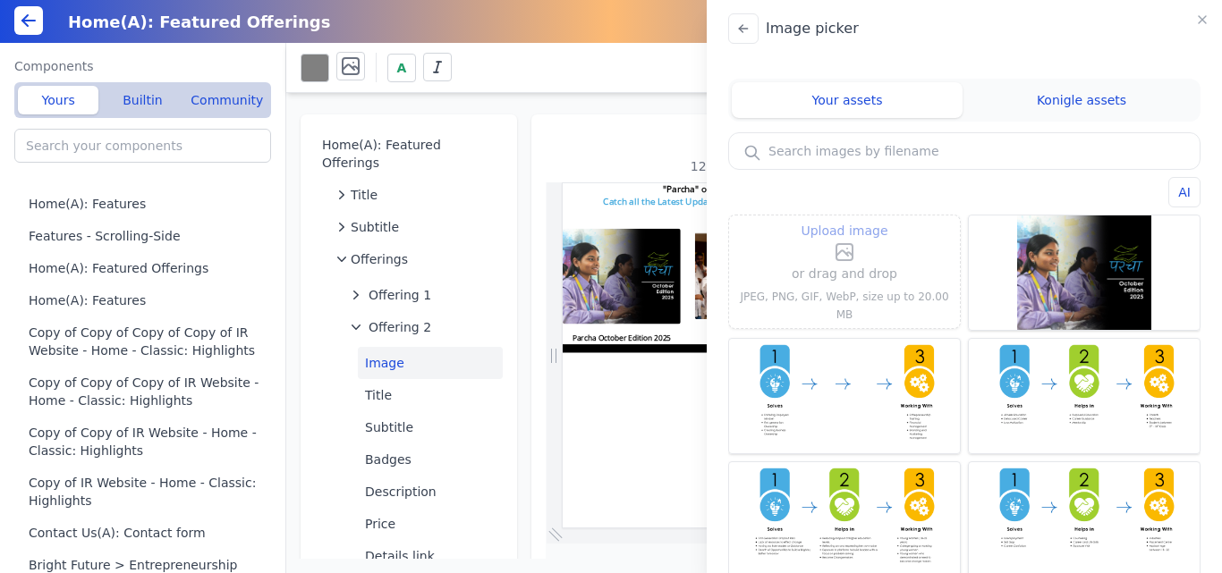
click at [840, 257] on icon at bounding box center [844, 251] width 21 height 21
click at [844, 220] on input "Upload image" at bounding box center [844, 219] width 1 height 1
click at [610, 394] on div "Image picker Your assets Konigle assets AI Upload image or drag and drop JPEG, …" at bounding box center [611, 286] width 1222 height 573
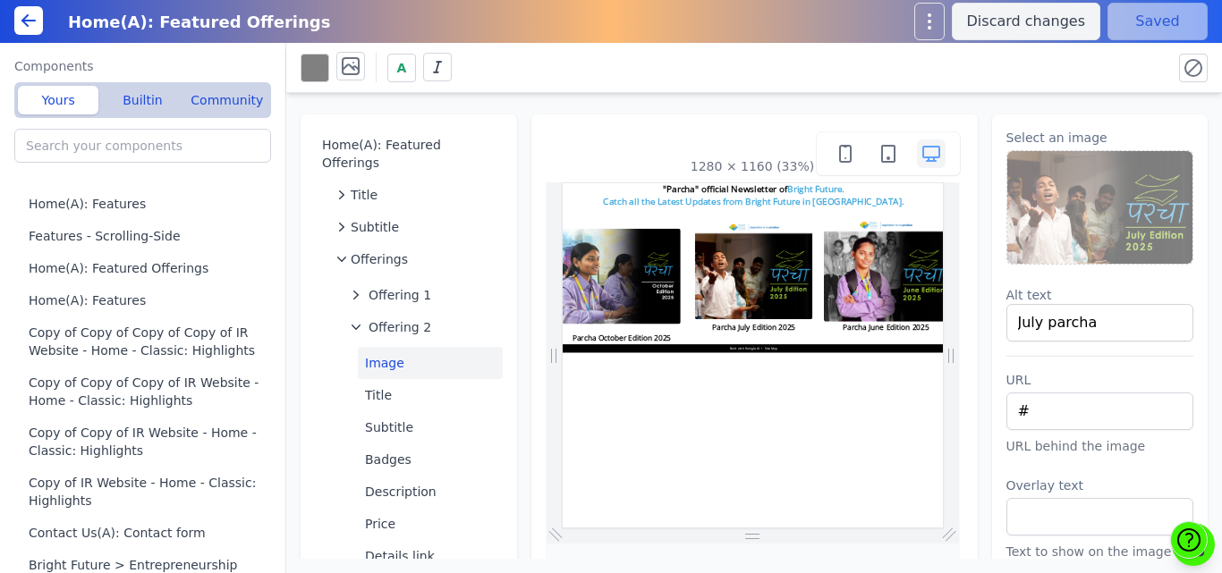
click at [397, 318] on span "Offering 2" at bounding box center [400, 327] width 63 height 18
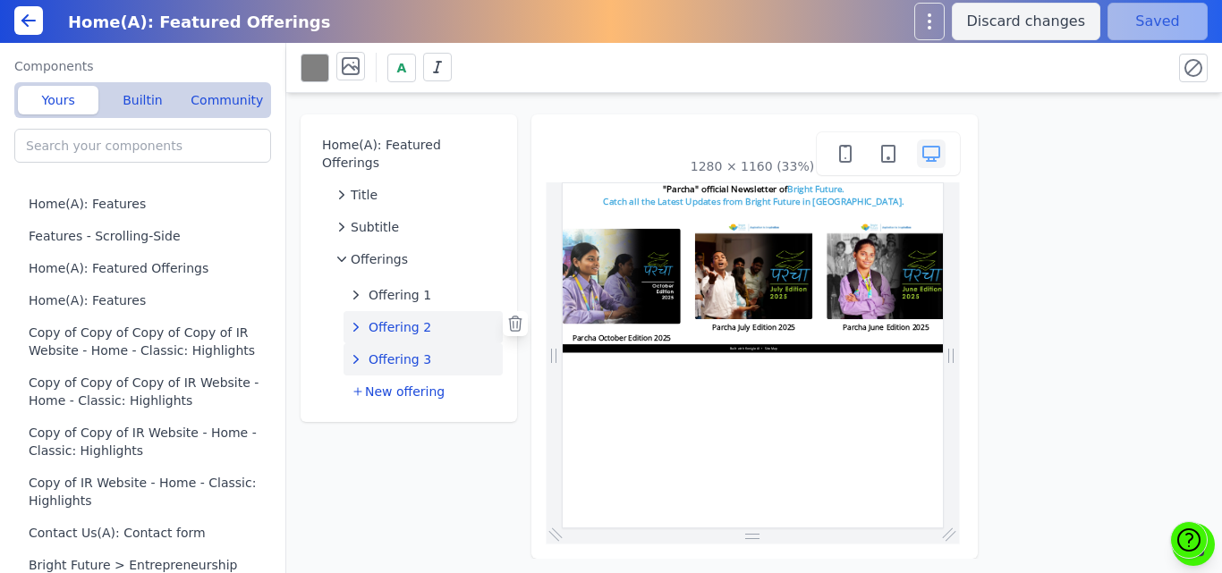
click at [389, 351] on span "Offering 3" at bounding box center [400, 360] width 63 height 18
click at [386, 382] on button "Image" at bounding box center [430, 395] width 145 height 32
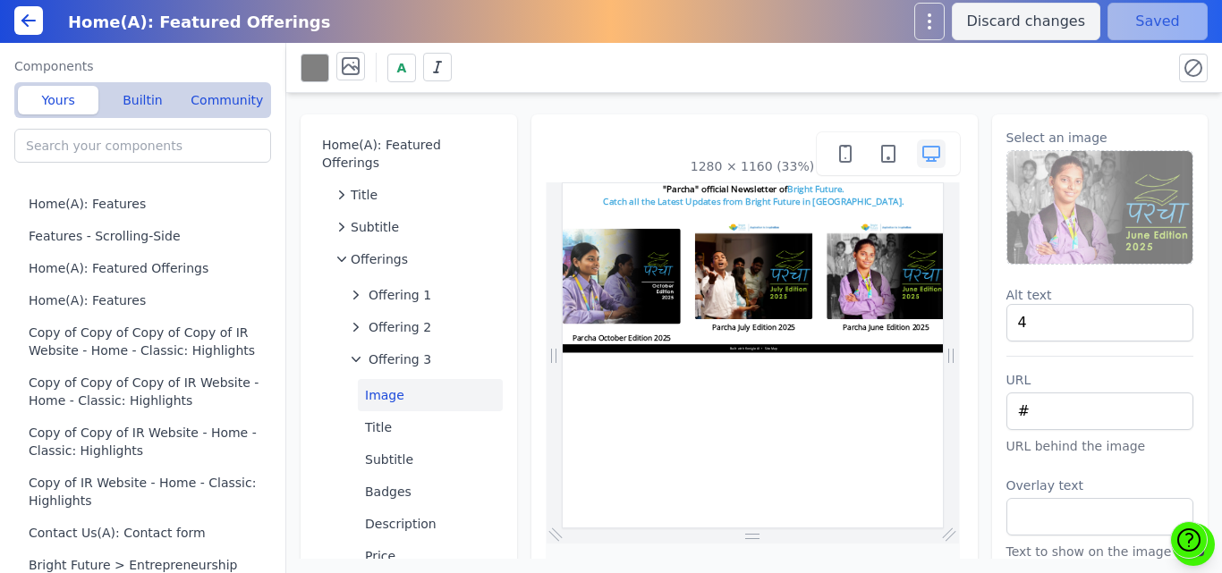
click at [1097, 198] on img at bounding box center [1100, 207] width 186 height 113
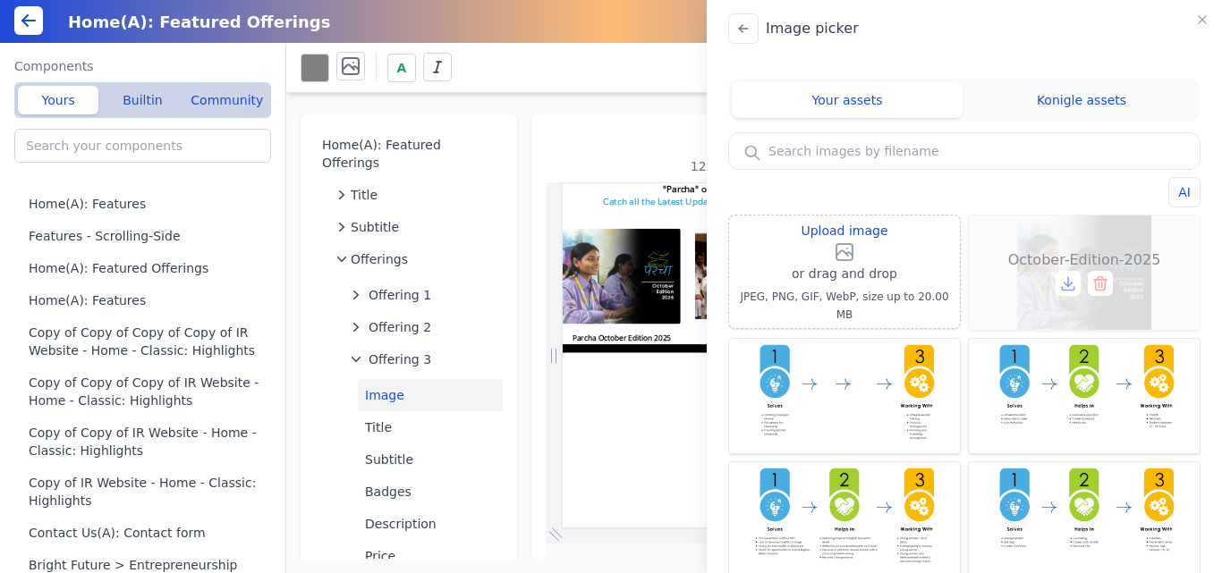
click at [1076, 259] on span "October-Edition-2025" at bounding box center [1084, 260] width 153 height 21
type input "October-Edition-2025"
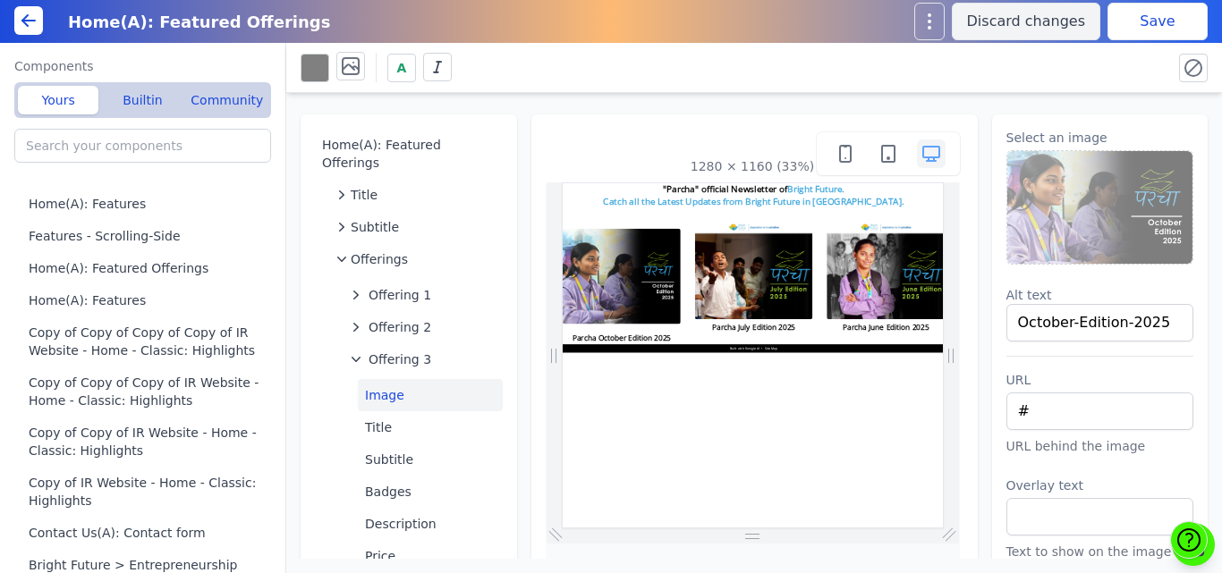
click at [1038, 158] on img at bounding box center [1100, 207] width 186 height 113
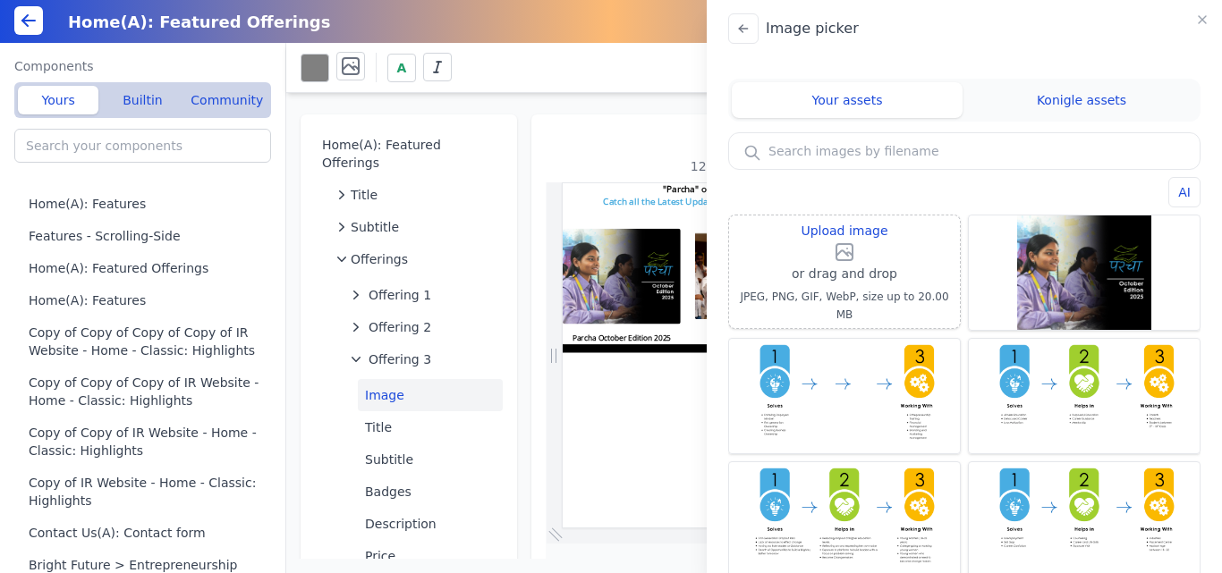
click at [855, 149] on input "text" at bounding box center [964, 151] width 470 height 36
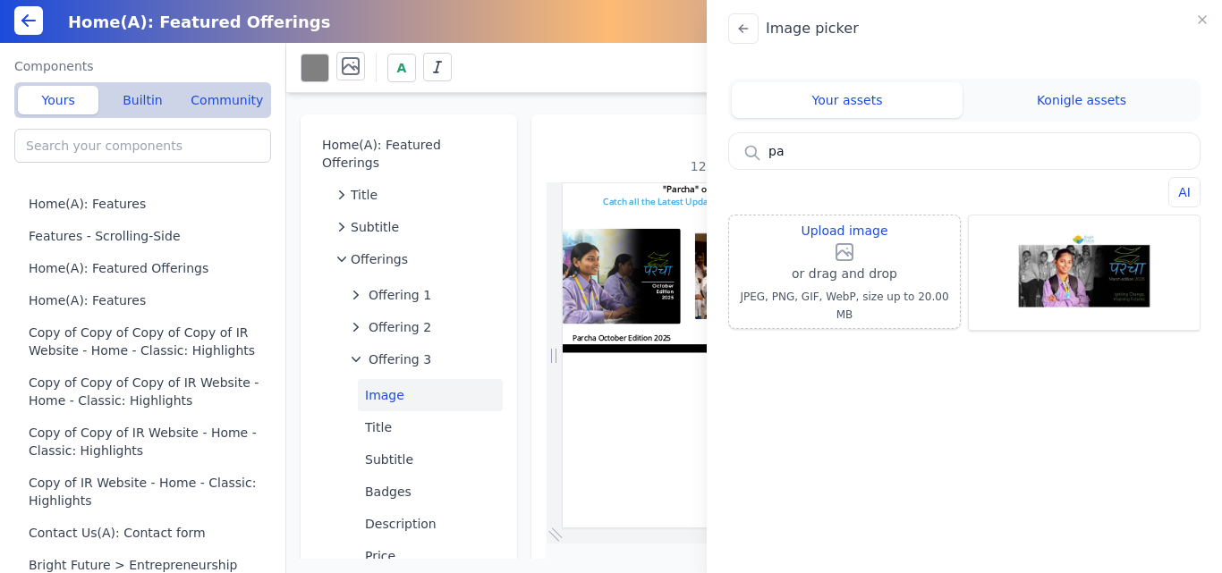
type input "p"
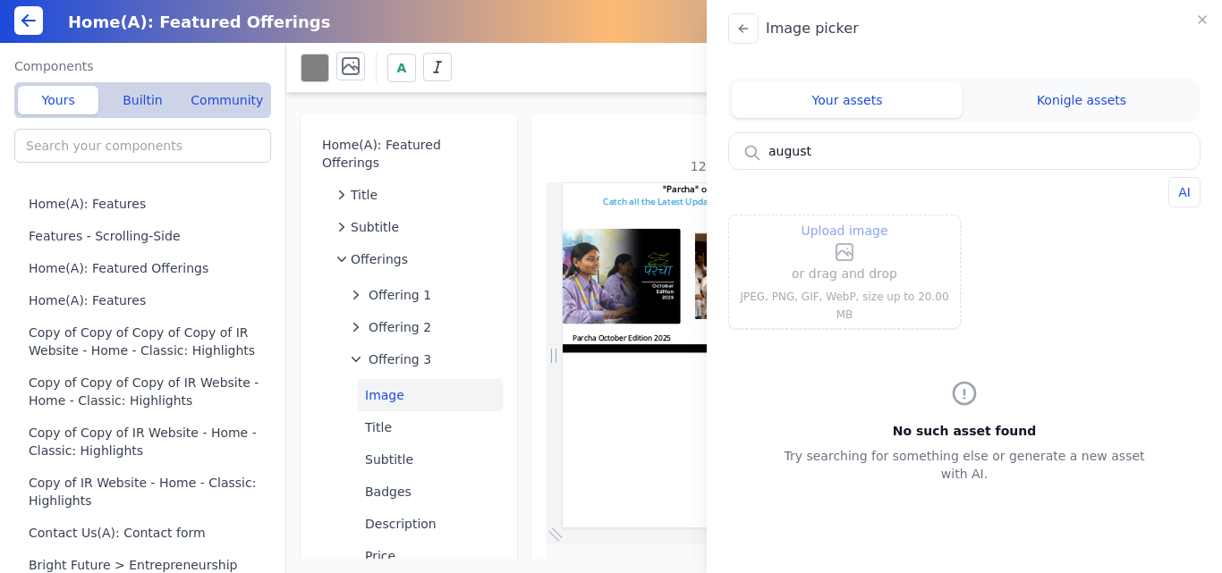
click at [834, 263] on icon at bounding box center [844, 251] width 21 height 21
click at [844, 220] on input "Upload image" at bounding box center [844, 219] width 1 height 1
click at [842, 156] on input "august" at bounding box center [964, 151] width 470 height 36
type input "a"
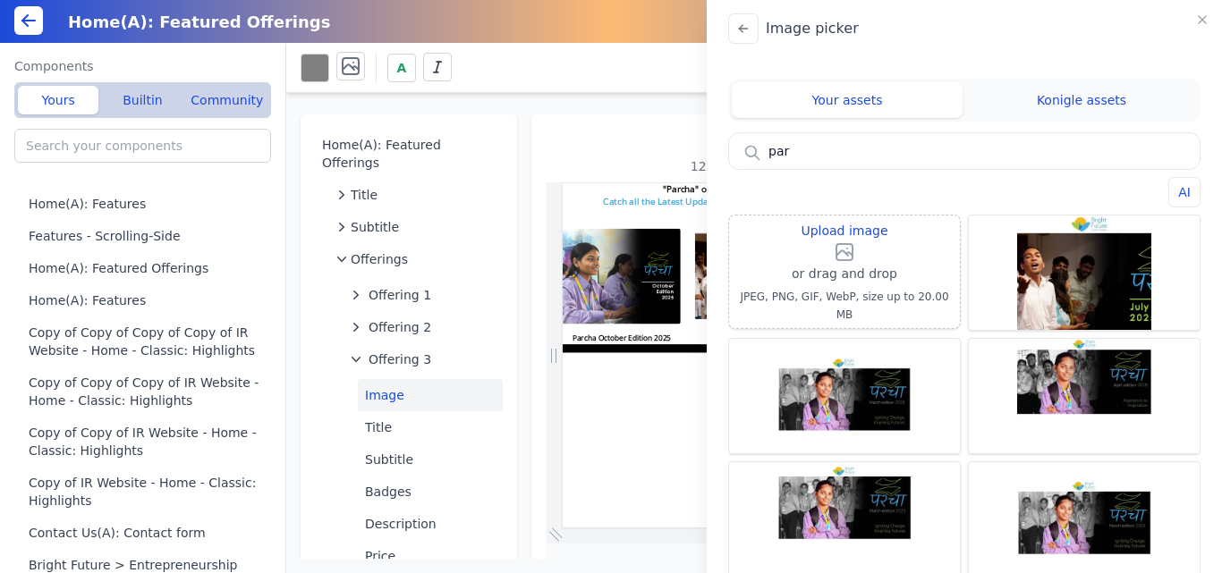
type input "par"
drag, startPoint x: 863, startPoint y: 161, endPoint x: 757, endPoint y: 153, distance: 106.7
click at [757, 153] on input "par" at bounding box center [964, 151] width 470 height 36
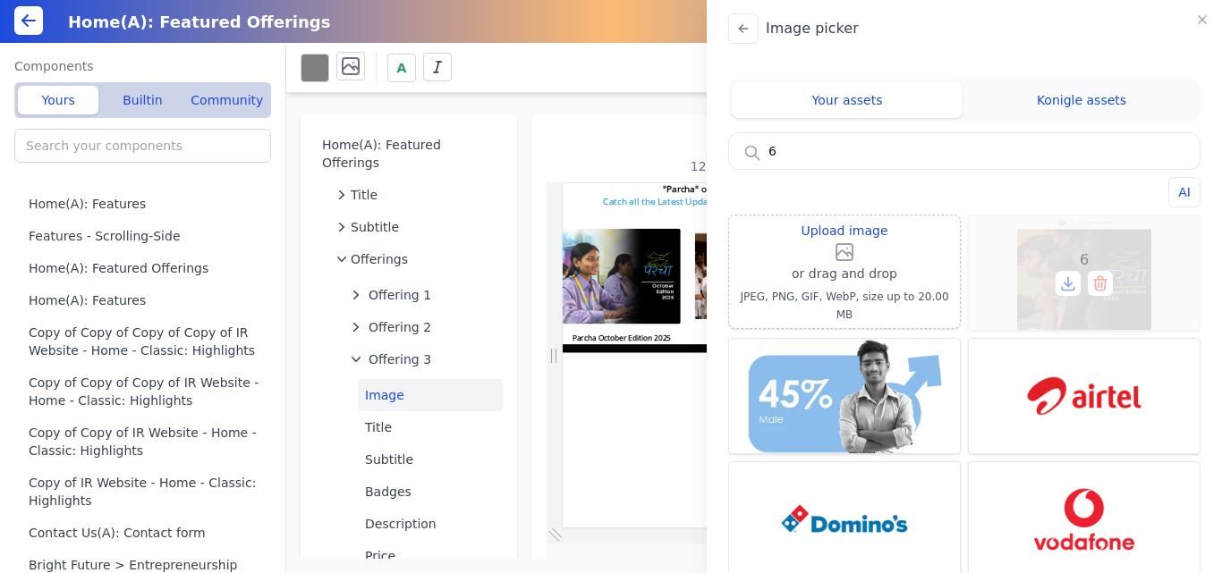
type input "6"
click at [1055, 250] on div "6" at bounding box center [1084, 273] width 231 height 114
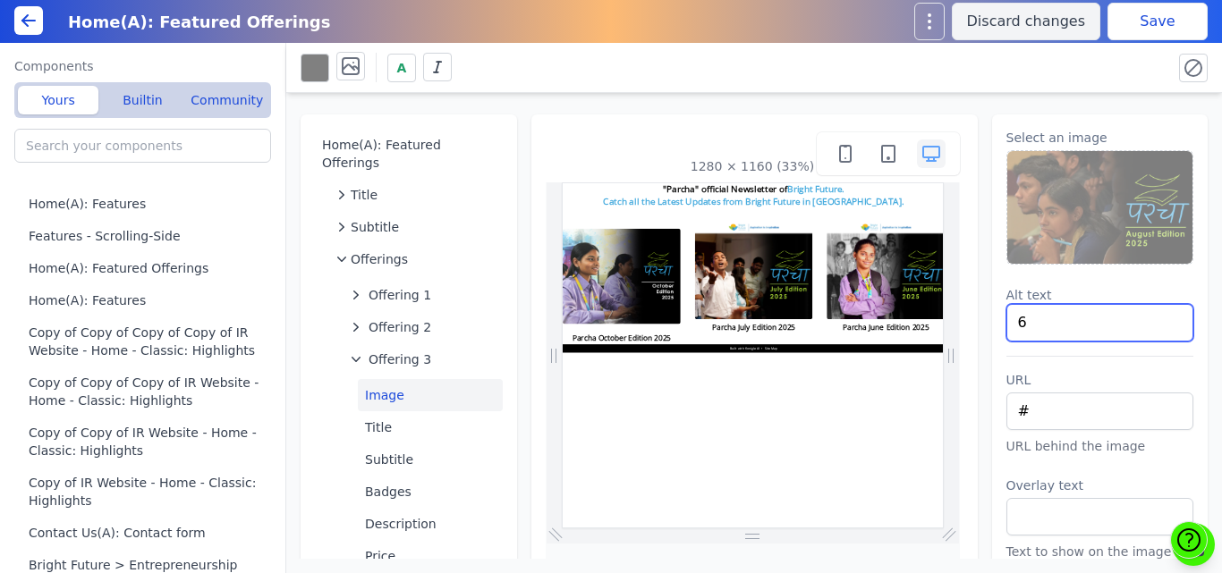
drag, startPoint x: 1043, startPoint y: 326, endPoint x: 964, endPoint y: 326, distance: 78.7
click at [964, 326] on div "Home(A): Featured Offerings Title Subtitle Offerings Offering 1 Offering 2 Offe…" at bounding box center [754, 326] width 936 height 466
type input "A"
click at [349, 74] on icon at bounding box center [351, 66] width 16 height 16
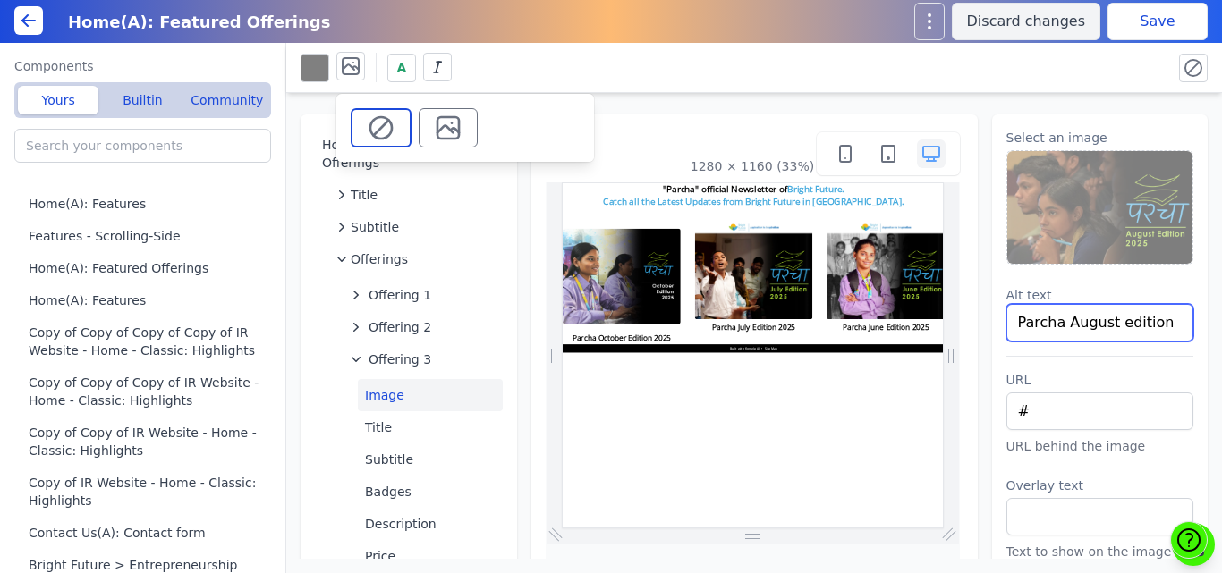
type input "Parcha August edition"
click at [457, 135] on icon at bounding box center [448, 128] width 29 height 29
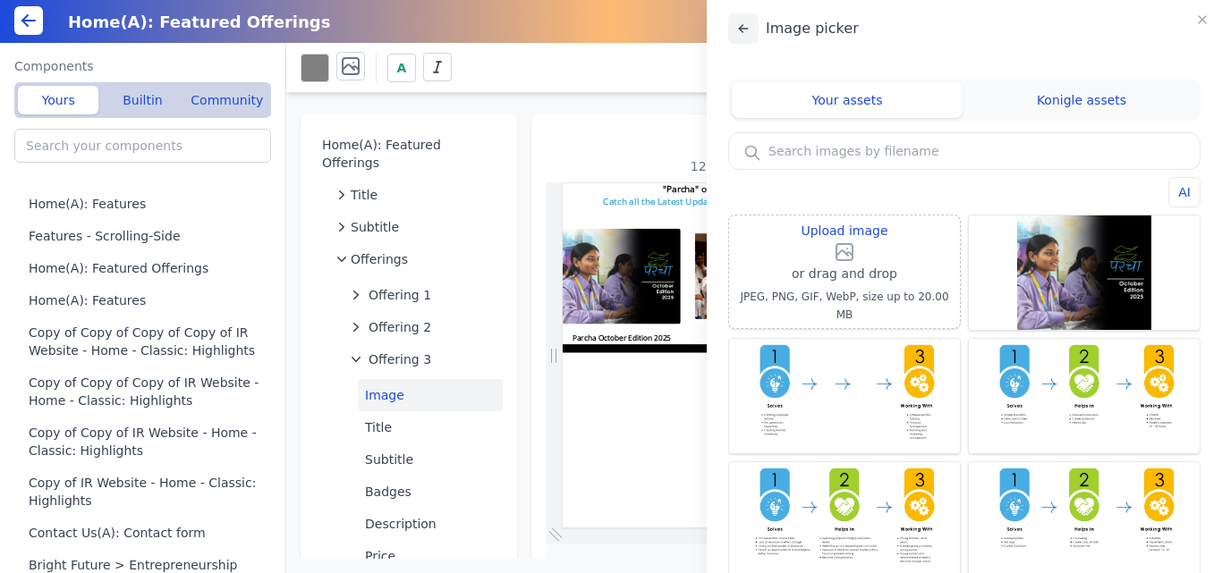
click at [738, 30] on icon at bounding box center [743, 28] width 14 height 14
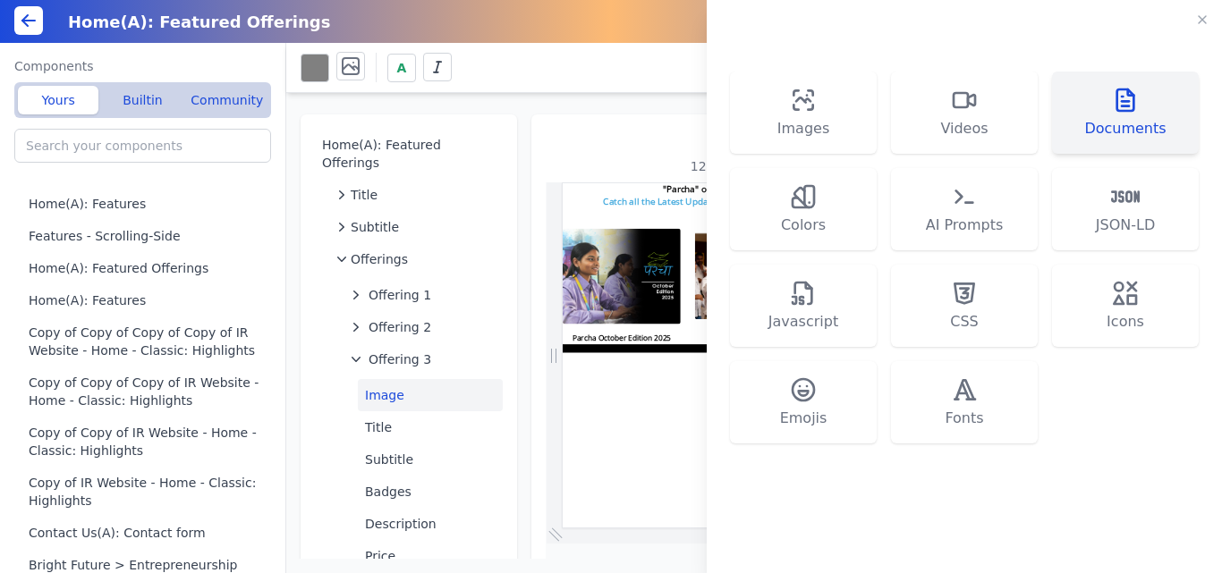
click at [1090, 135] on span "Documents" at bounding box center [1124, 128] width 81 height 21
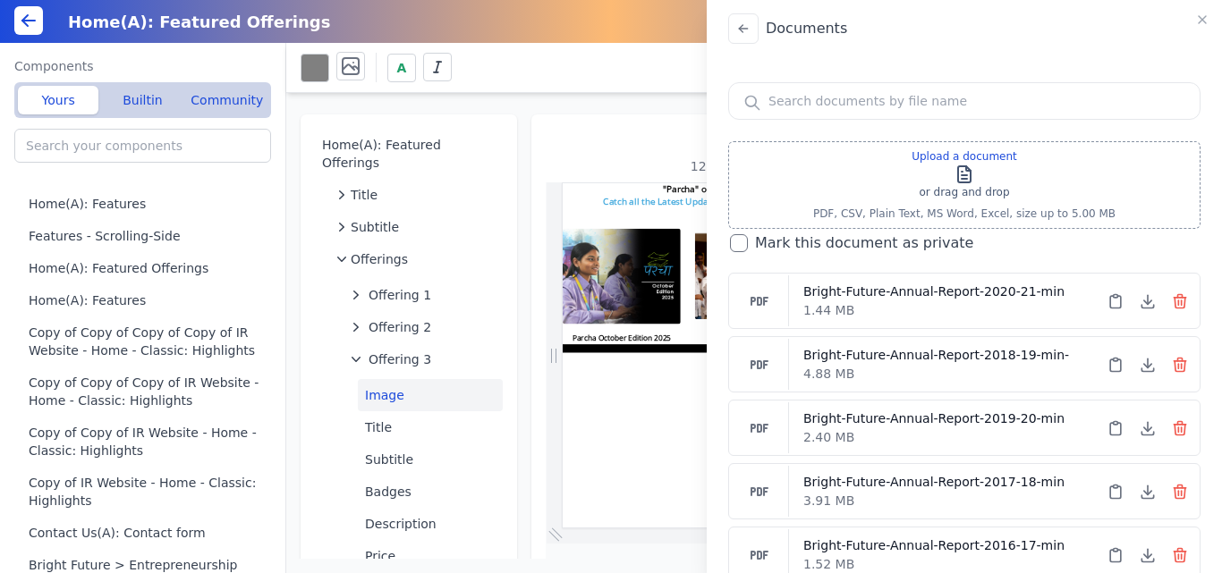
scroll to position [336, 0]
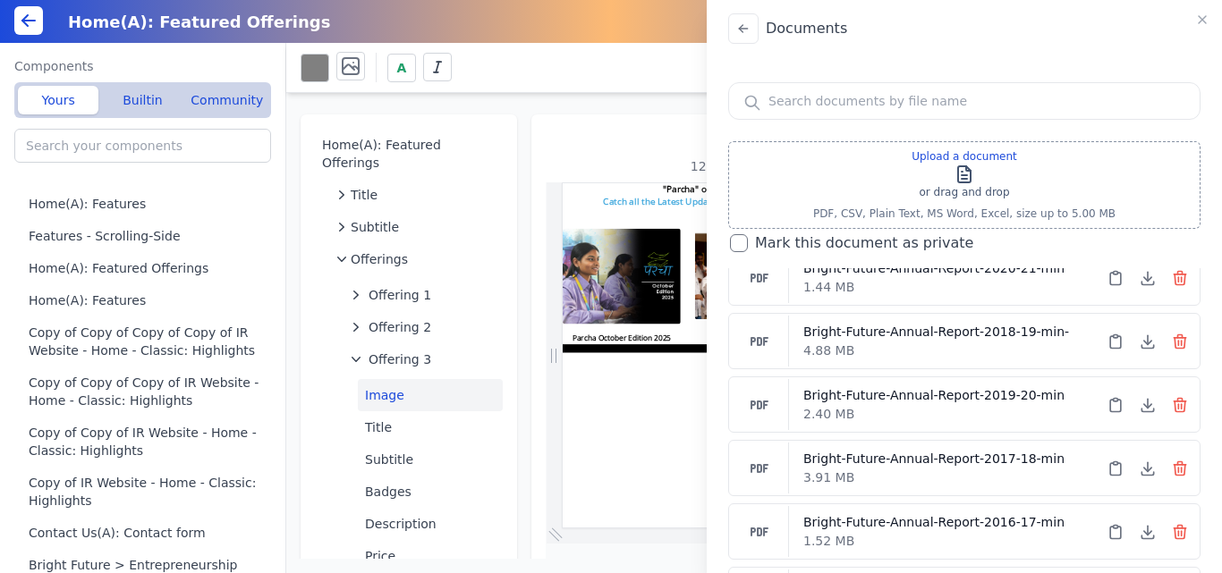
click at [770, 109] on input "text" at bounding box center [964, 101] width 470 height 36
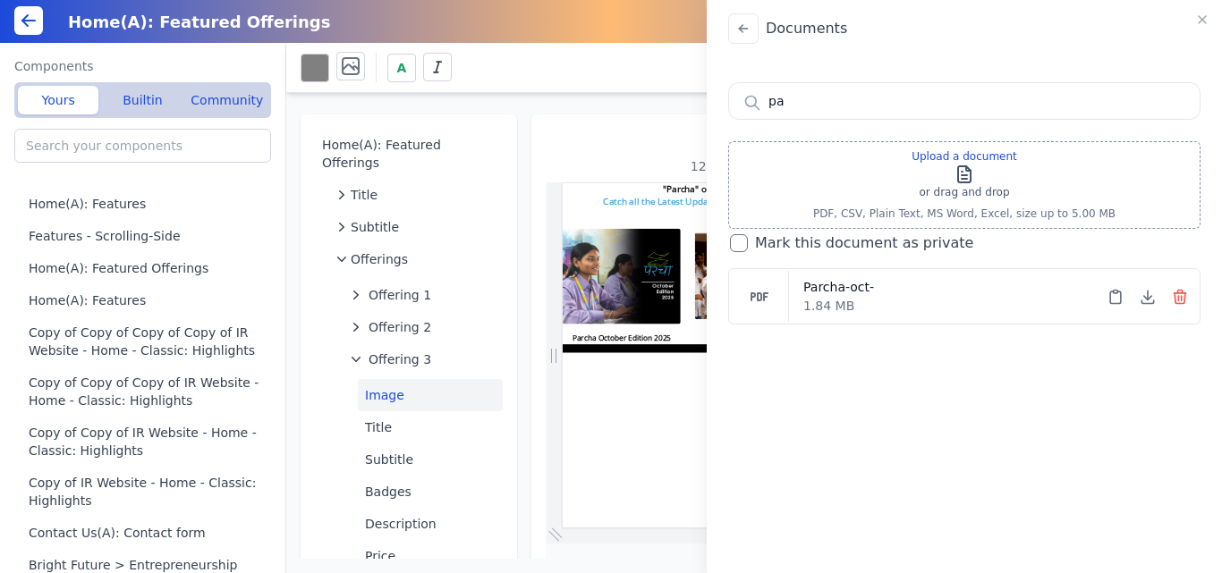
type input "p"
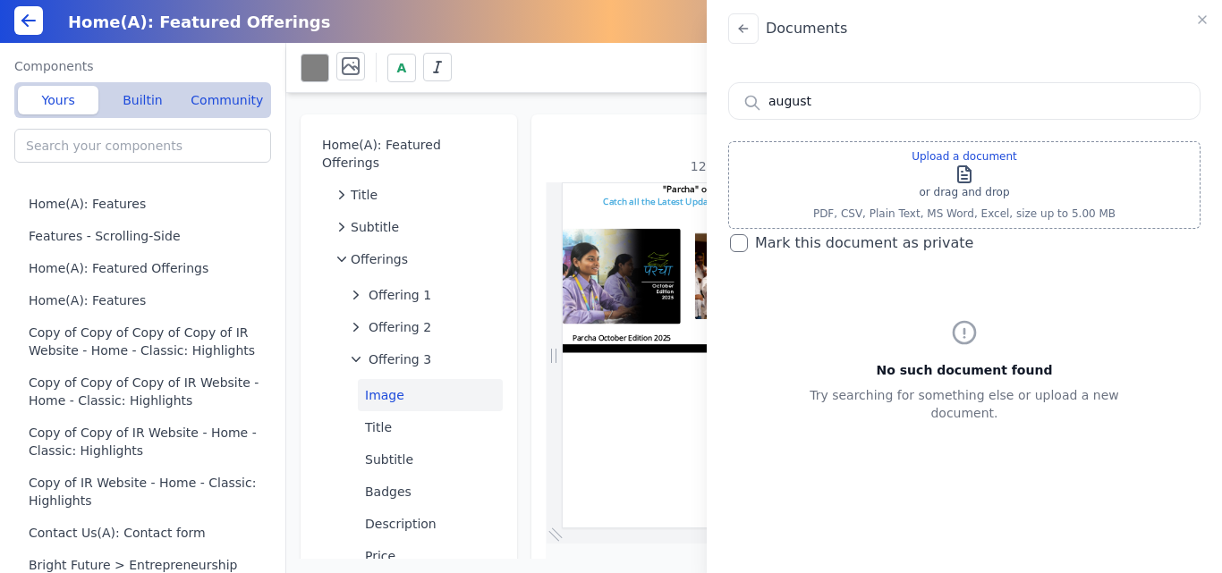
type input "august"
click at [633, 515] on div "Documents august Upload a document or drag and drop PDF, CSV, Plain Text, MS Wo…" at bounding box center [611, 286] width 1222 height 573
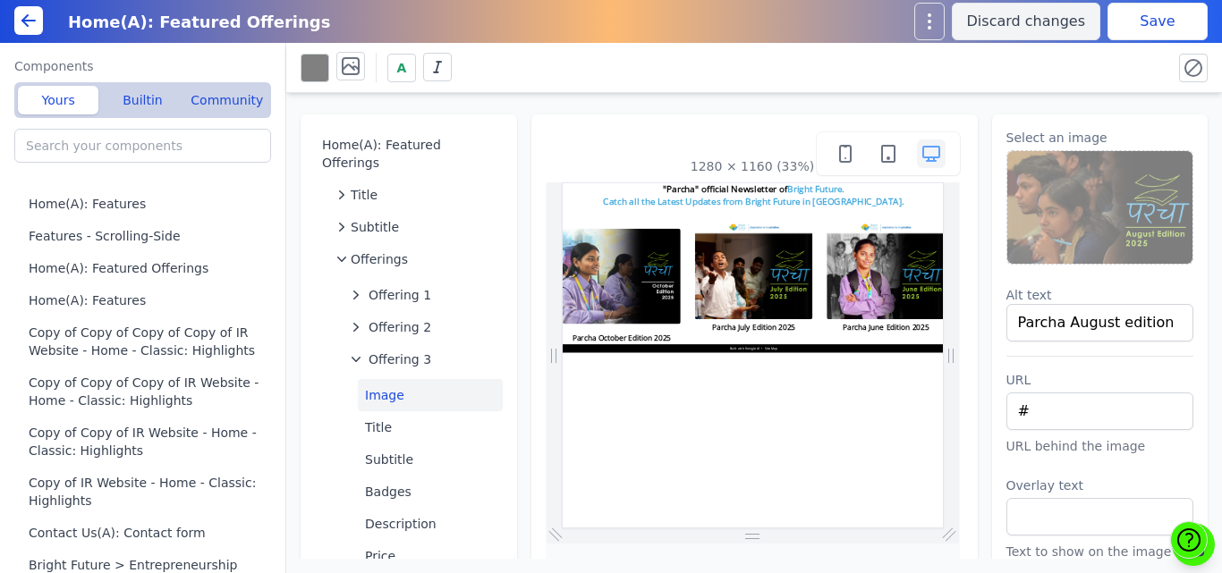
click at [559, 135] on div "1280 × 1160 (33%)" at bounding box center [753, 153] width 414 height 43
drag, startPoint x: 561, startPoint y: 123, endPoint x: 566, endPoint y: 140, distance: 17.0
click at [566, 140] on div "1280 × 1160 (33%)" at bounding box center [754, 467] width 446 height 707
click at [566, 140] on div "1280 × 1160 (33%)" at bounding box center [753, 153] width 414 height 43
click at [901, 98] on div "Home(A): Featured Offerings Title Subtitle Offerings Offering 1 Offering 2 Offe…" at bounding box center [754, 326] width 936 height 466
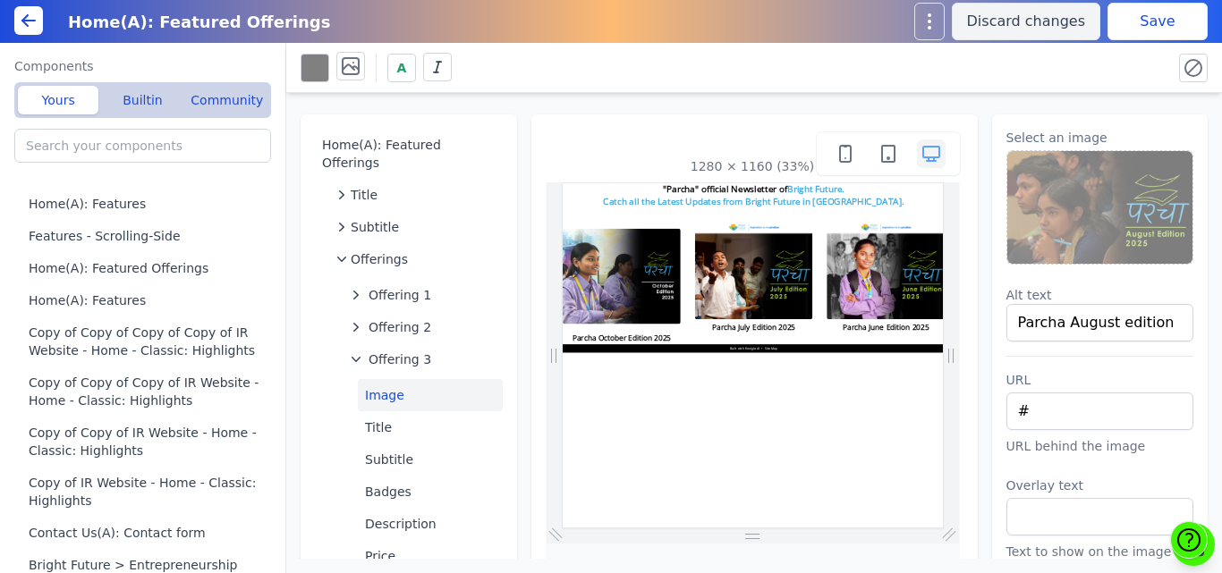
click at [901, 98] on div "Home(A): Featured Offerings Title Subtitle Offerings Offering 1 Offering 2 Offe…" at bounding box center [754, 326] width 936 height 466
click at [941, 120] on div "1280 × 1160 (33%)" at bounding box center [754, 467] width 446 height 707
click at [800, 83] on div "A" at bounding box center [754, 67] width 907 height 35
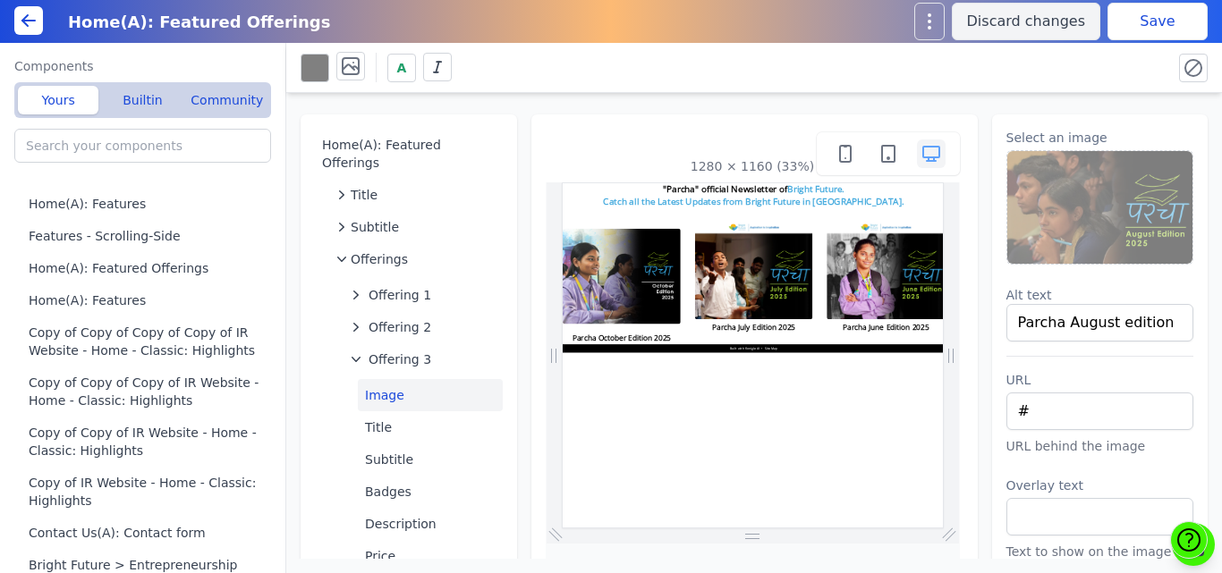
drag, startPoint x: 635, startPoint y: 170, endPoint x: 624, endPoint y: 101, distance: 69.7
click at [624, 101] on div "Home(A): Featured Offerings Title Subtitle Offerings Offering 1 Offering 2 Offe…" at bounding box center [754, 326] width 936 height 466
drag, startPoint x: 597, startPoint y: 113, endPoint x: 597, endPoint y: 148, distance: 34.9
click at [597, 148] on div "Home(A): Featured Offerings Title Subtitle Offerings Offering 1 Offering 2 Offe…" at bounding box center [754, 326] width 936 height 466
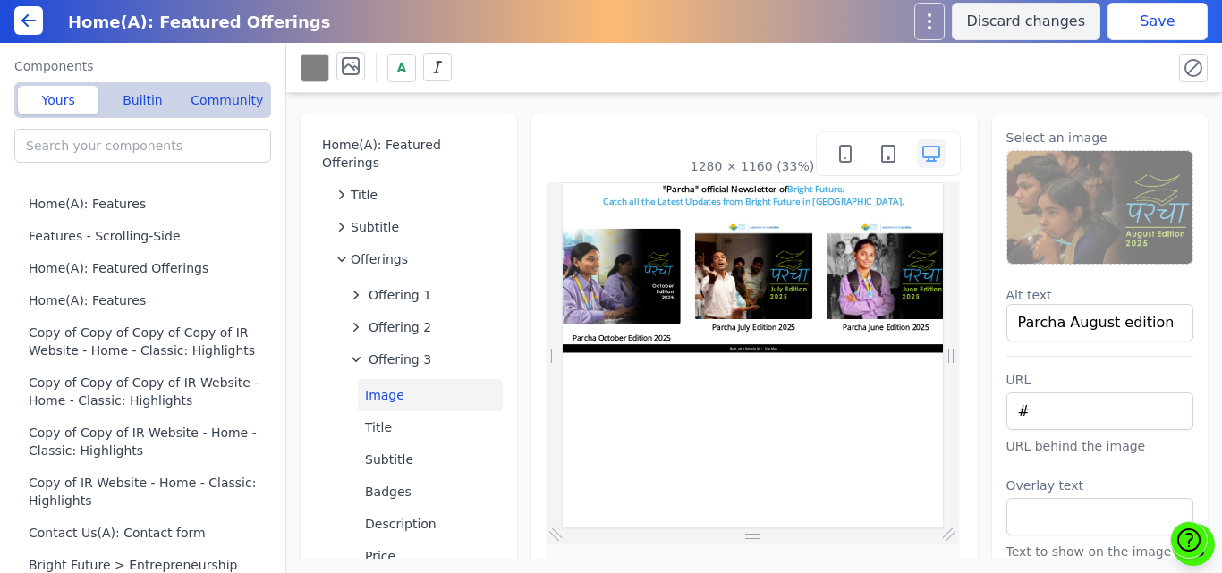
click at [597, 148] on div "1280 × 1160 (33%)" at bounding box center [753, 153] width 414 height 43
click at [683, 113] on div "Home(A): Featured Offerings Title Subtitle Offerings Offering 1 Offering 2 Offe…" at bounding box center [754, 326] width 936 height 466
click at [677, 115] on div "1280 × 1160 (33%)" at bounding box center [754, 467] width 446 height 707
click at [640, 90] on div "A" at bounding box center [754, 68] width 936 height 50
click at [395, 319] on button "Offering 2" at bounding box center [422, 327] width 159 height 32
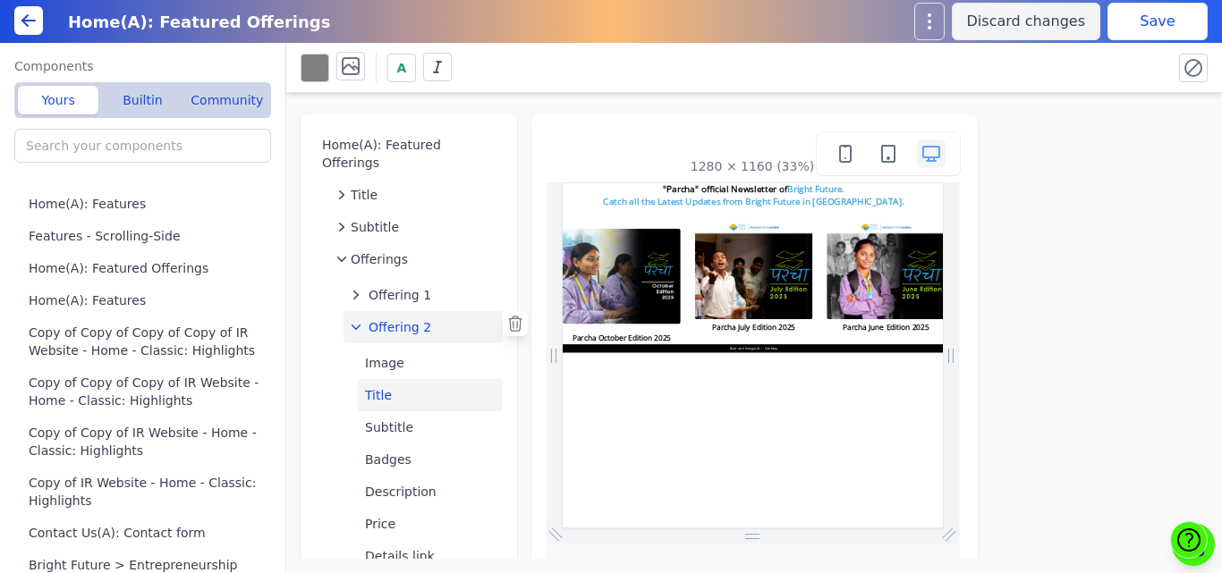
click at [385, 379] on button "Title" at bounding box center [430, 395] width 145 height 32
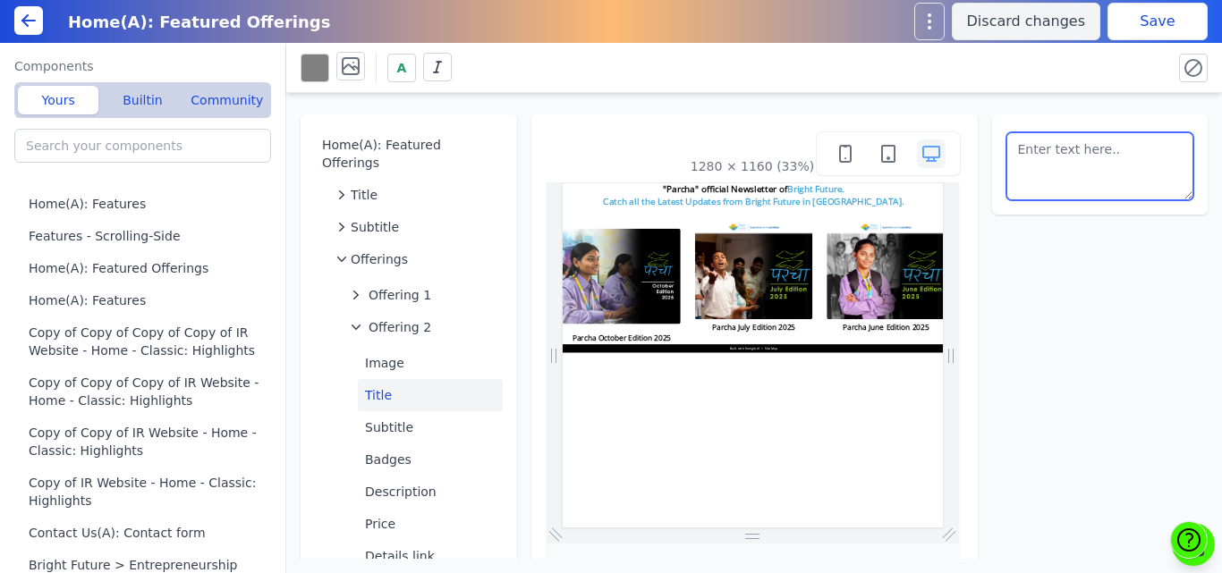
click at [1059, 150] on textarea at bounding box center [1100, 166] width 188 height 68
type textarea "Parcha September Edition 2025"
click at [1119, 89] on div "A" at bounding box center [754, 68] width 936 height 50
click at [1157, 18] on button "Save" at bounding box center [1157, 22] width 100 height 38
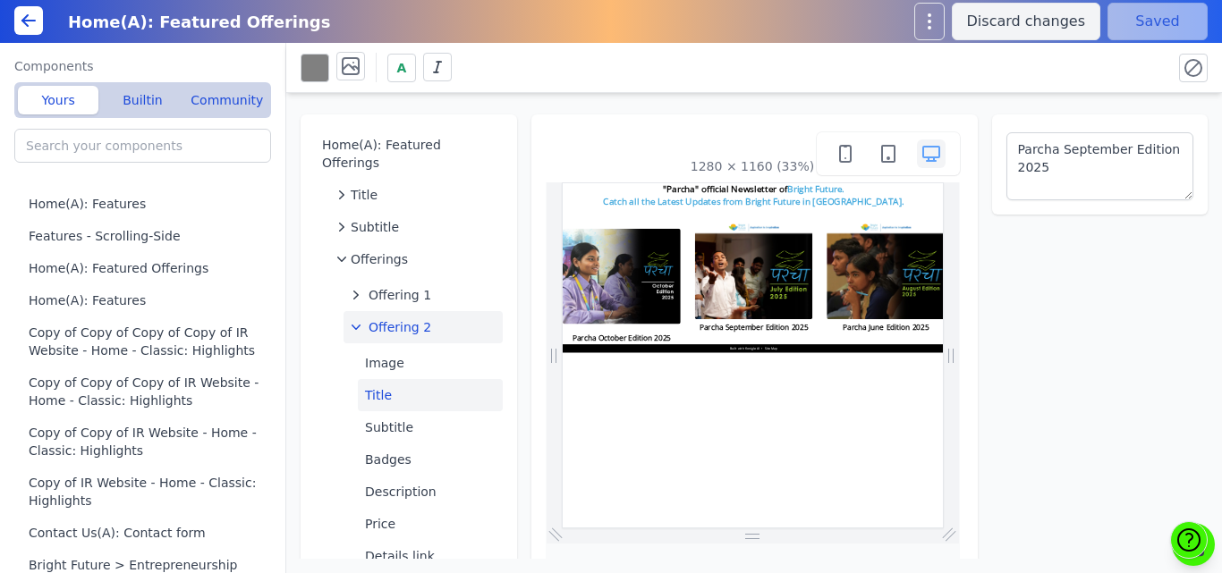
click at [396, 318] on span "Offering 2" at bounding box center [400, 327] width 63 height 18
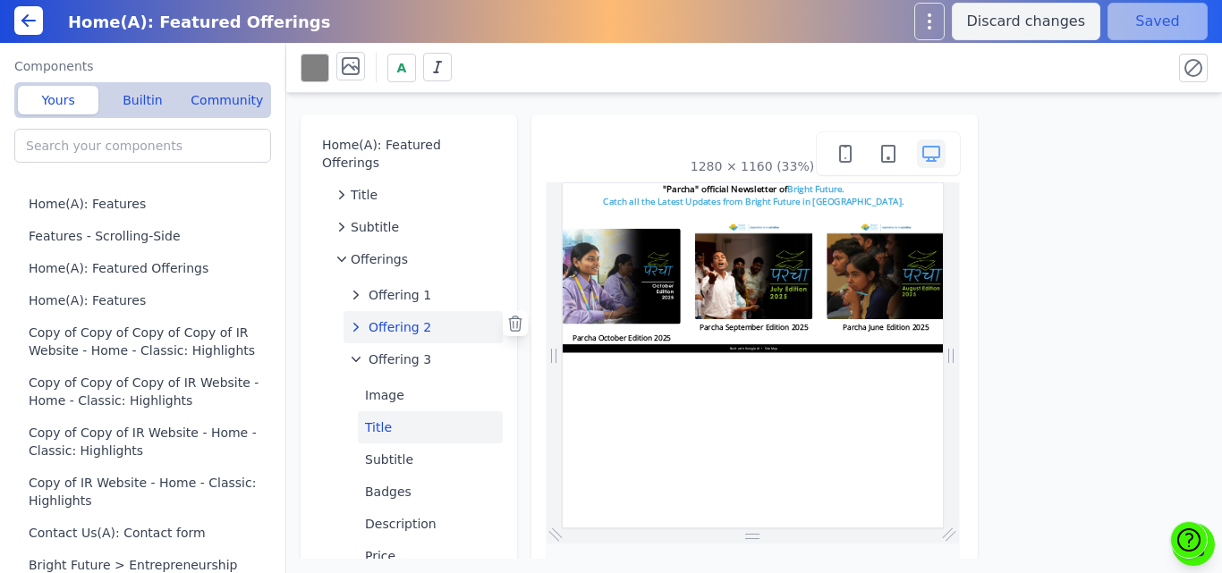
click at [382, 411] on button "Title" at bounding box center [430, 427] width 145 height 32
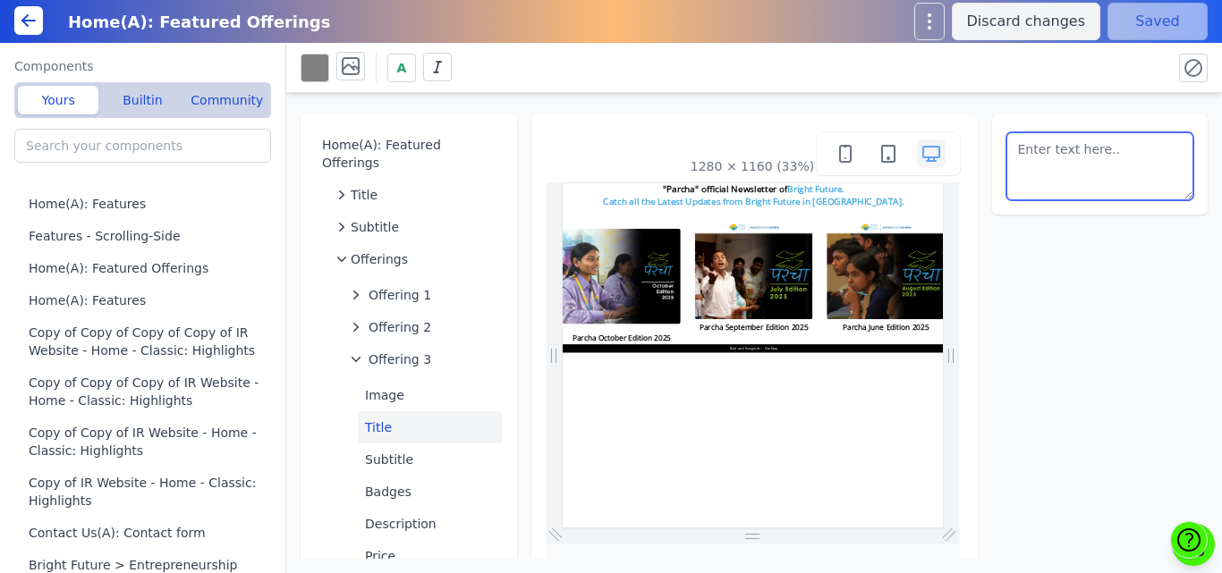
click at [1058, 148] on textarea at bounding box center [1100, 166] width 188 height 68
type textarea "Parcha August Edition 2025"
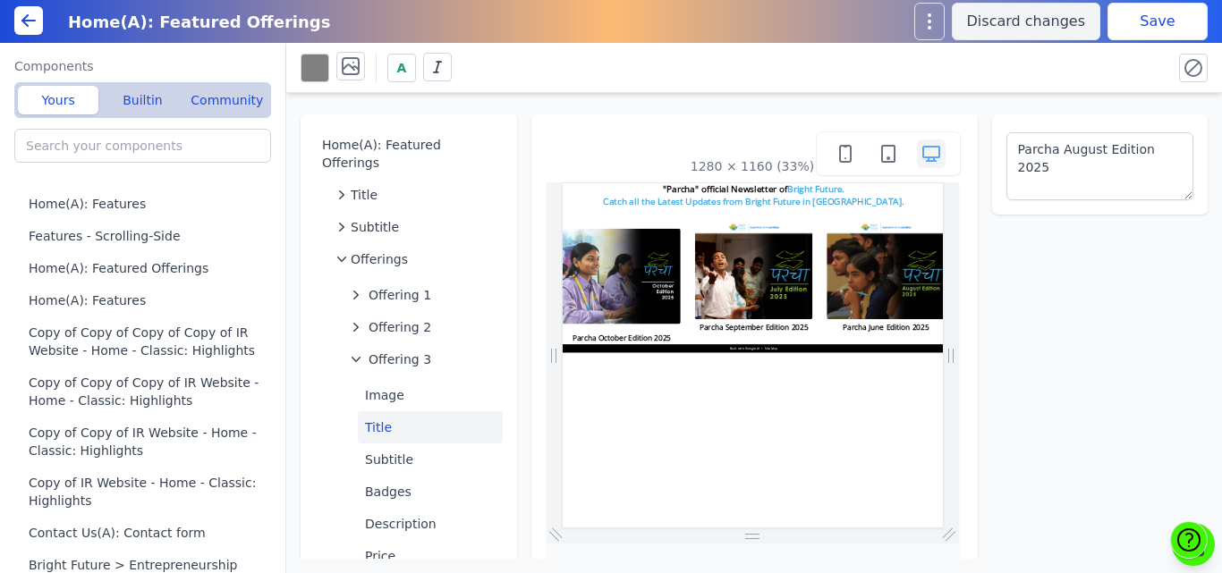
click at [1095, 90] on div "A" at bounding box center [754, 68] width 936 height 50
click at [1147, 21] on button "Save" at bounding box center [1157, 22] width 100 height 38
click at [592, 75] on div "A" at bounding box center [729, 67] width 857 height 31
click at [402, 318] on span "Offering 2" at bounding box center [400, 327] width 63 height 18
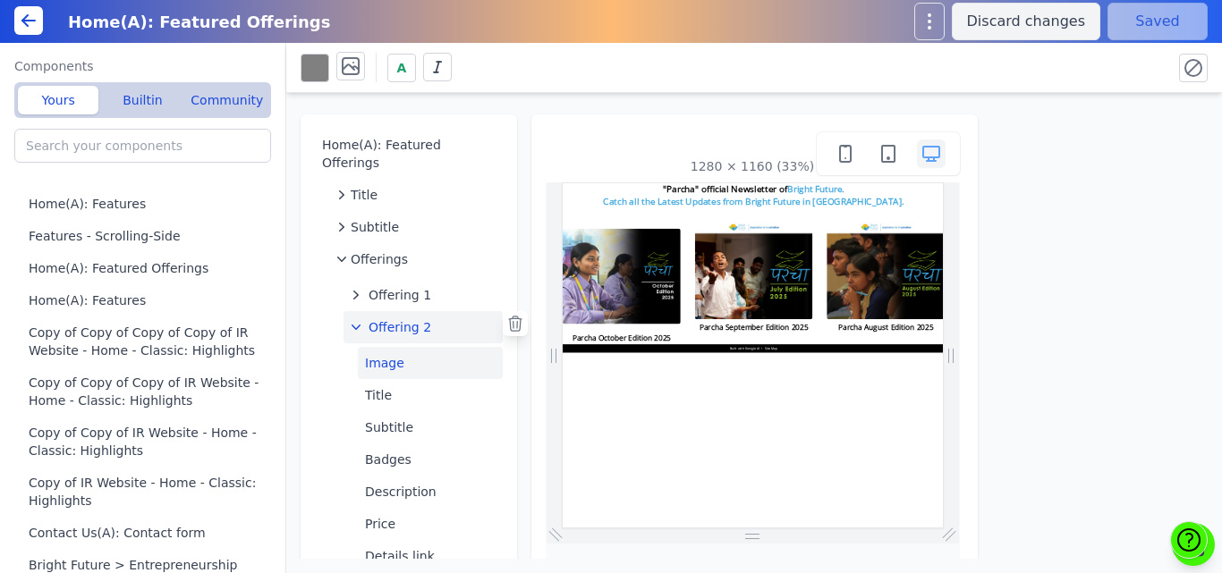
click at [395, 347] on button "Image" at bounding box center [430, 363] width 145 height 32
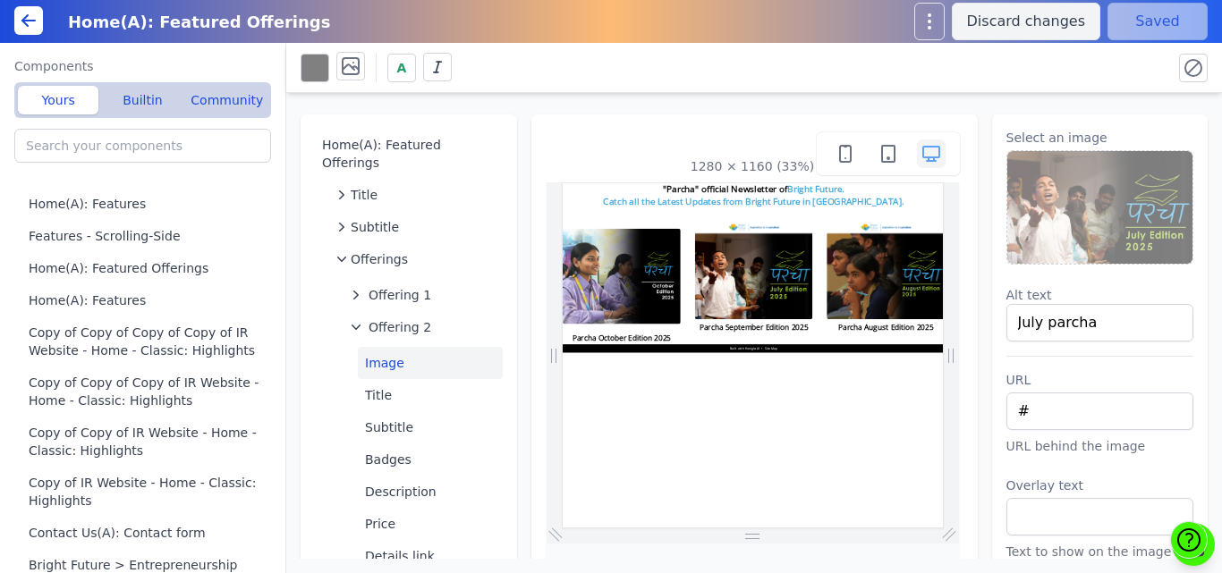
click at [1078, 204] on img at bounding box center [1100, 207] width 186 height 113
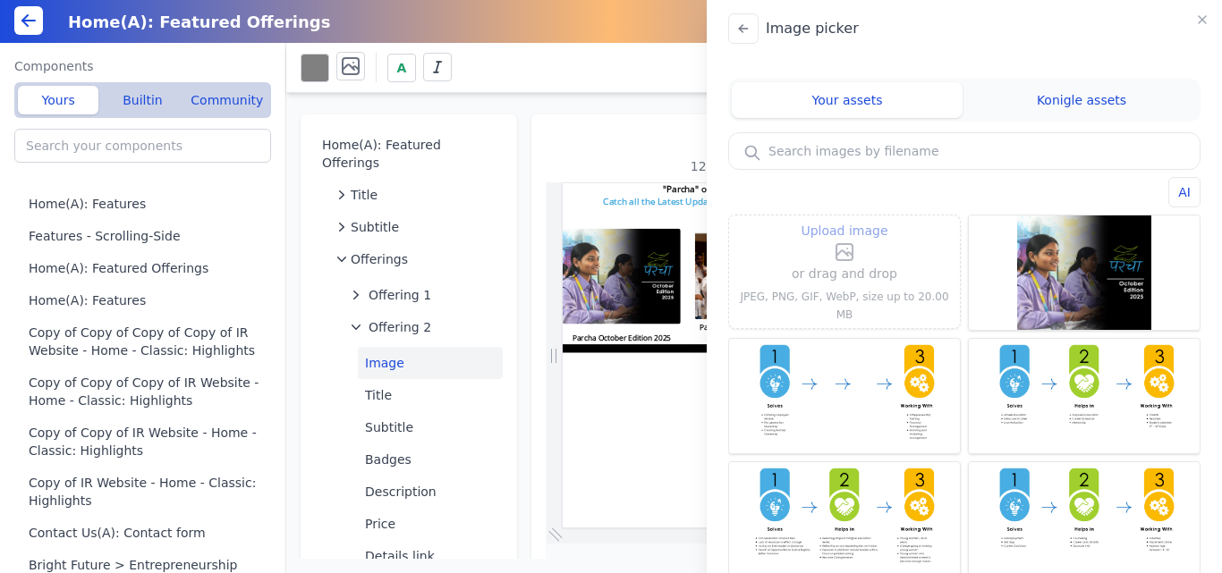
click at [822, 273] on p "or drag and drop" at bounding box center [845, 273] width 106 height 21
click at [841, 253] on icon at bounding box center [844, 252] width 16 height 16
click at [844, 220] on input "Upload image" at bounding box center [844, 219] width 1 height 1
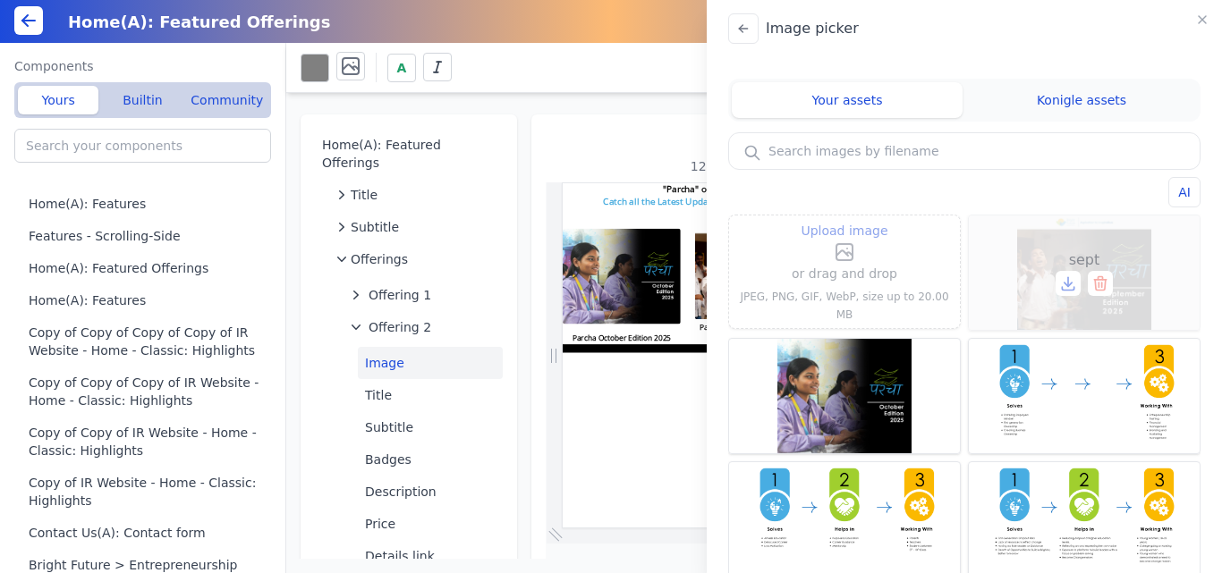
click at [1065, 241] on div "sept" at bounding box center [1084, 273] width 231 height 114
type input "sept"
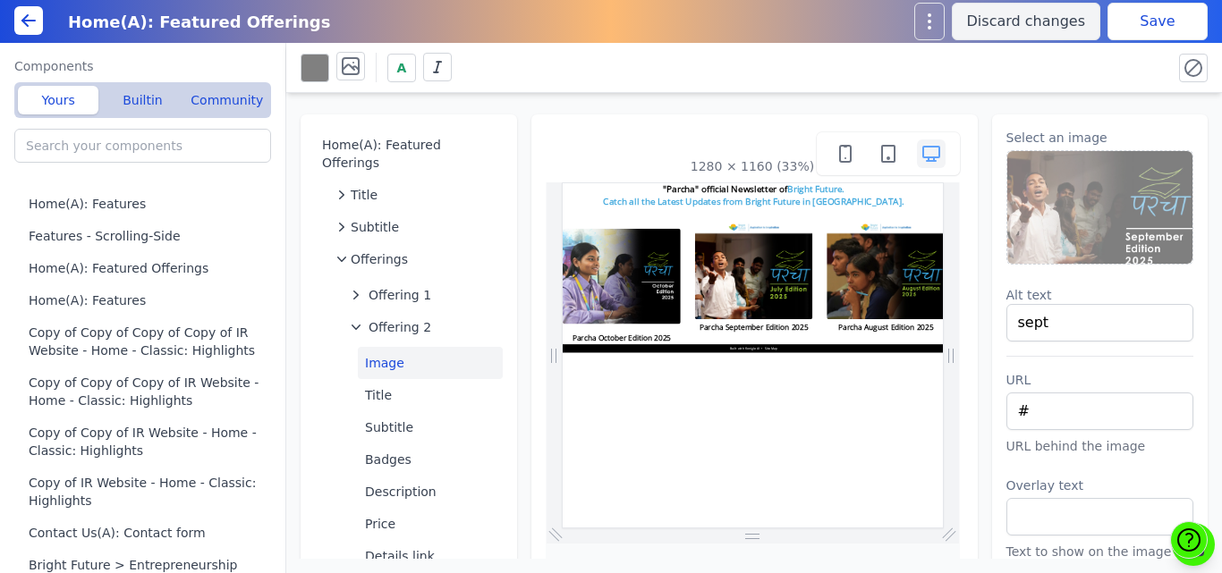
click at [1137, 20] on button "Save" at bounding box center [1157, 22] width 100 height 38
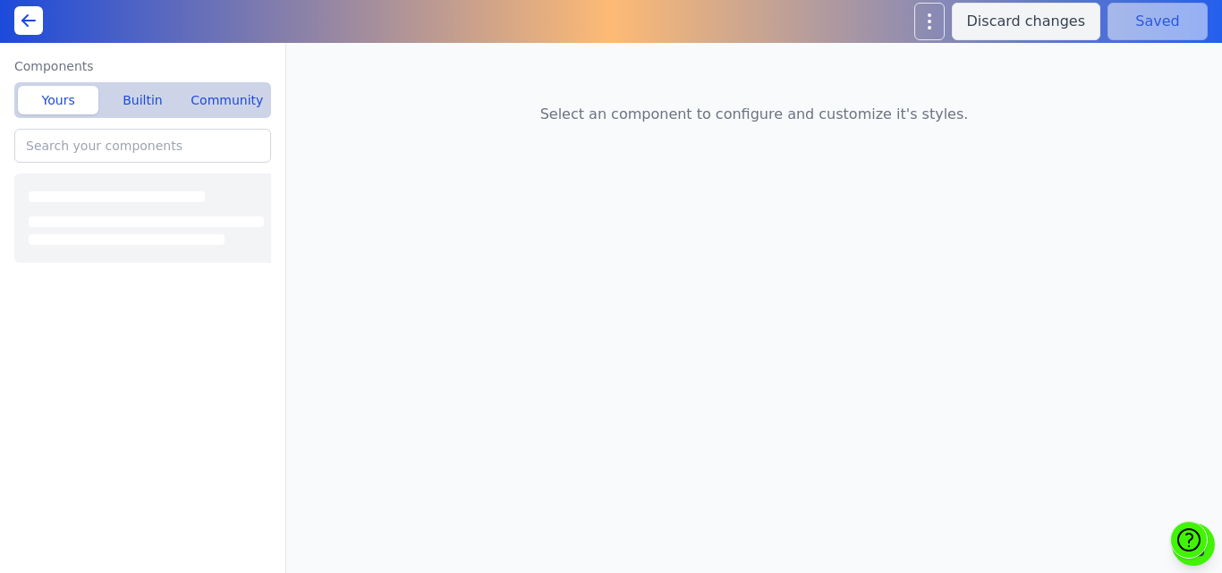
type input "Schools Programs(A): Custom HTML"
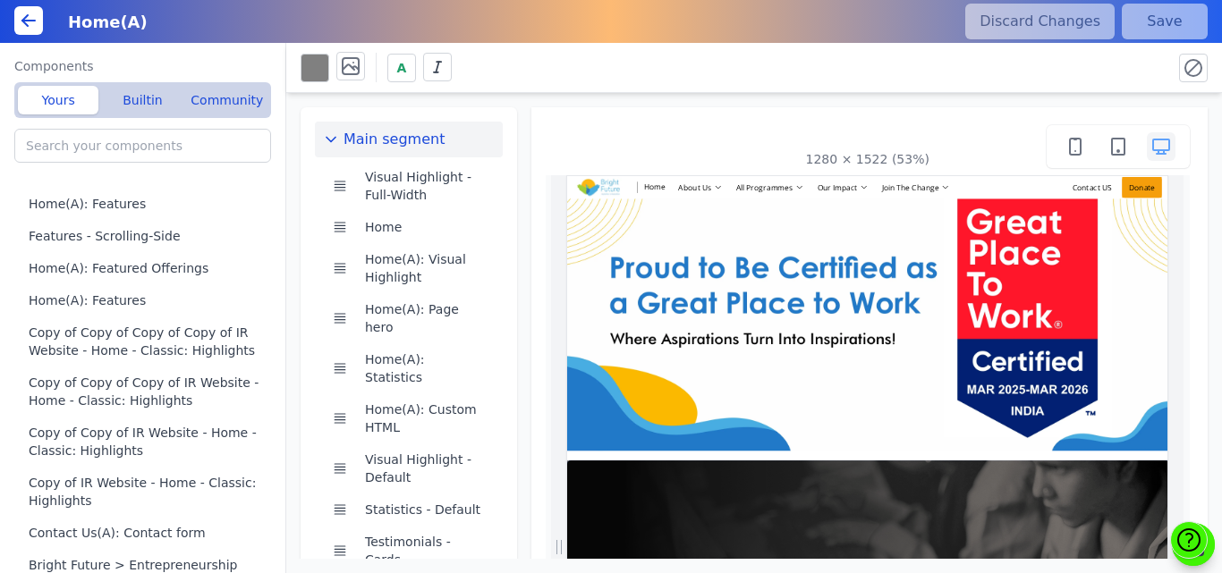
scroll to position [0, 161]
click at [617, 133] on div "1280 × 1522 (53%)" at bounding box center [868, 146] width 645 height 43
